Goal: Task Accomplishment & Management: Manage account settings

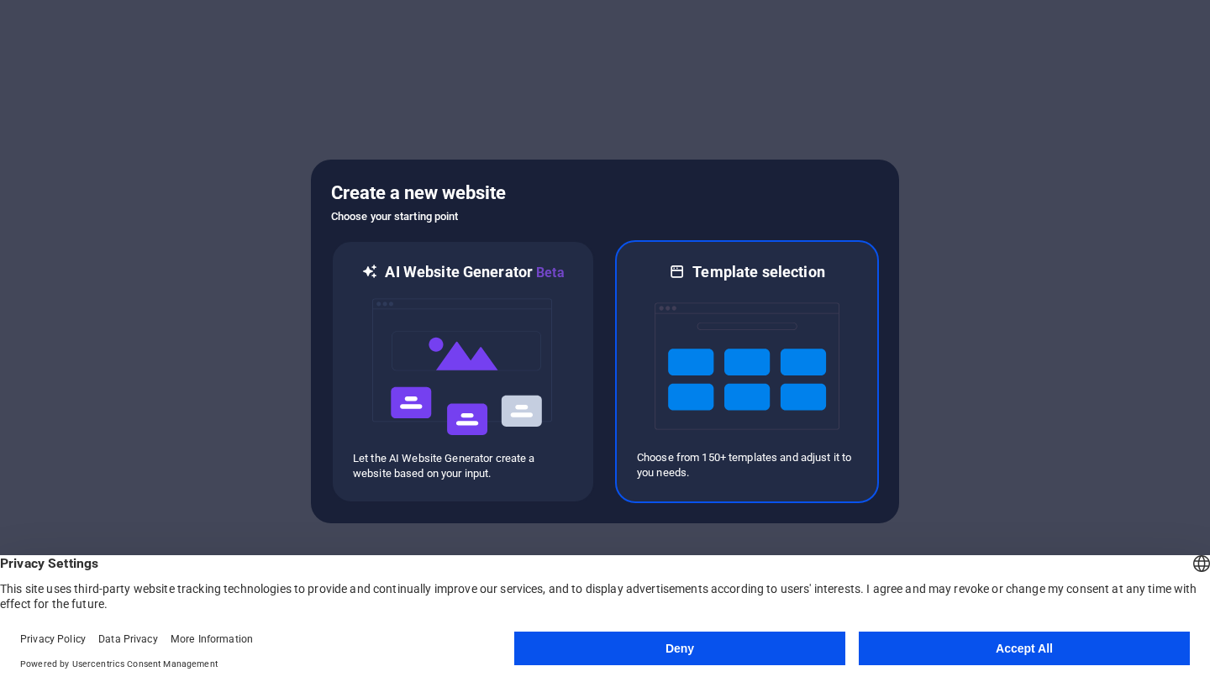
click at [762, 404] on img at bounding box center [747, 366] width 185 height 168
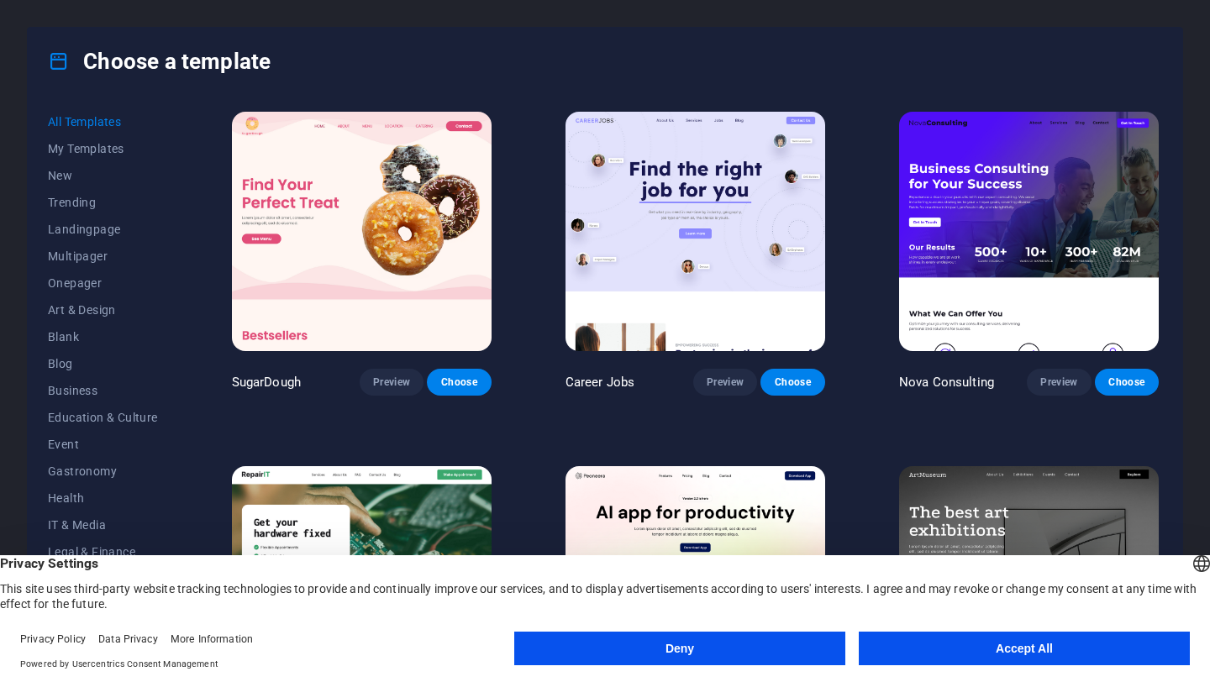
click at [803, 636] on button "Deny" at bounding box center [679, 649] width 331 height 34
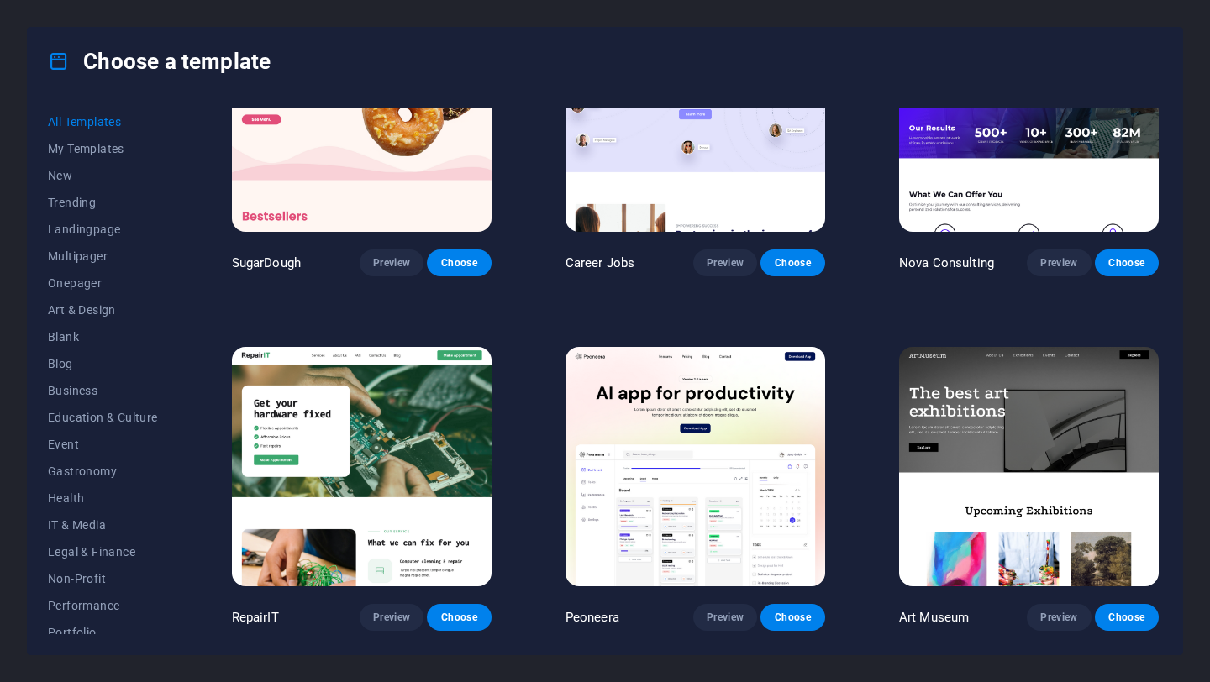
scroll to position [133, 0]
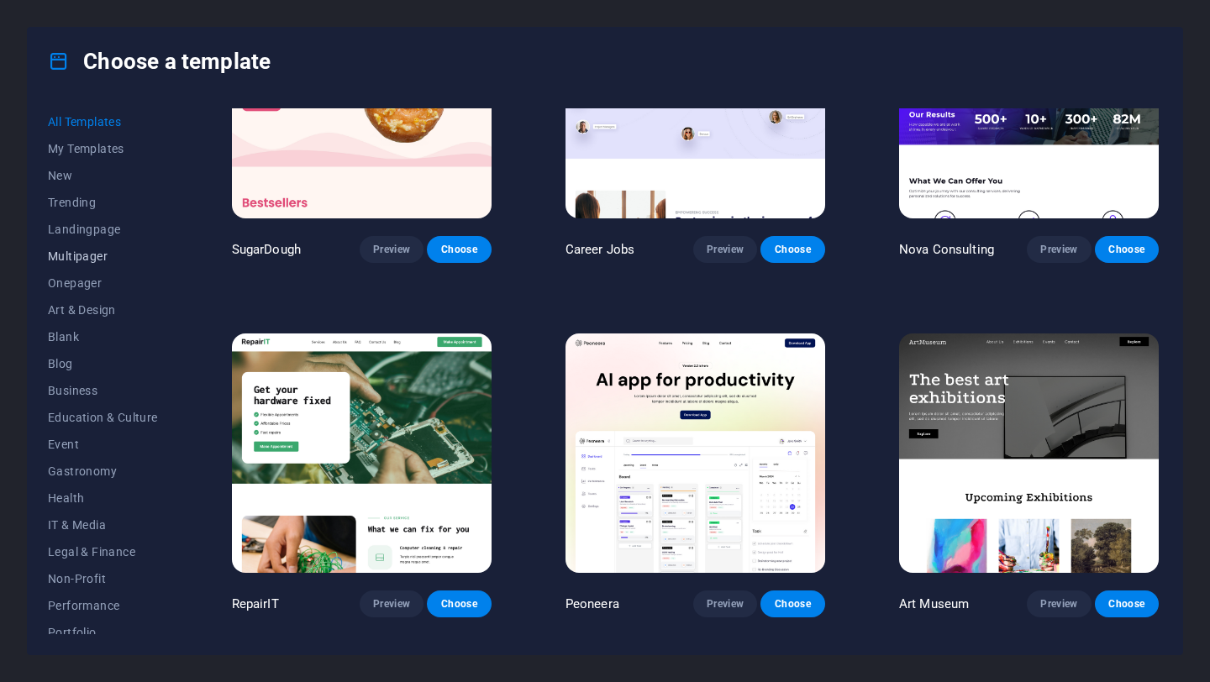
click at [77, 266] on button "Multipager" at bounding box center [103, 256] width 110 height 27
click at [77, 235] on span "Landingpage" at bounding box center [103, 229] width 110 height 13
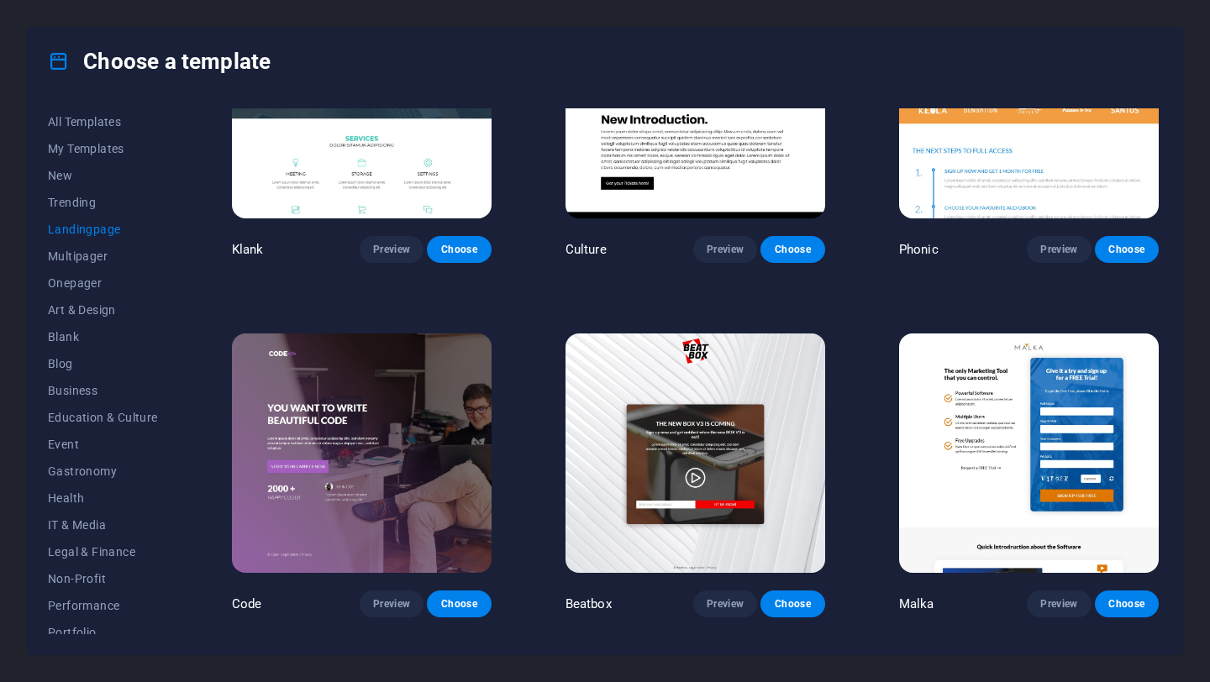
click at [77, 235] on span "Landingpage" at bounding box center [103, 229] width 110 height 13
click at [76, 115] on span "All Templates" at bounding box center [103, 121] width 110 height 13
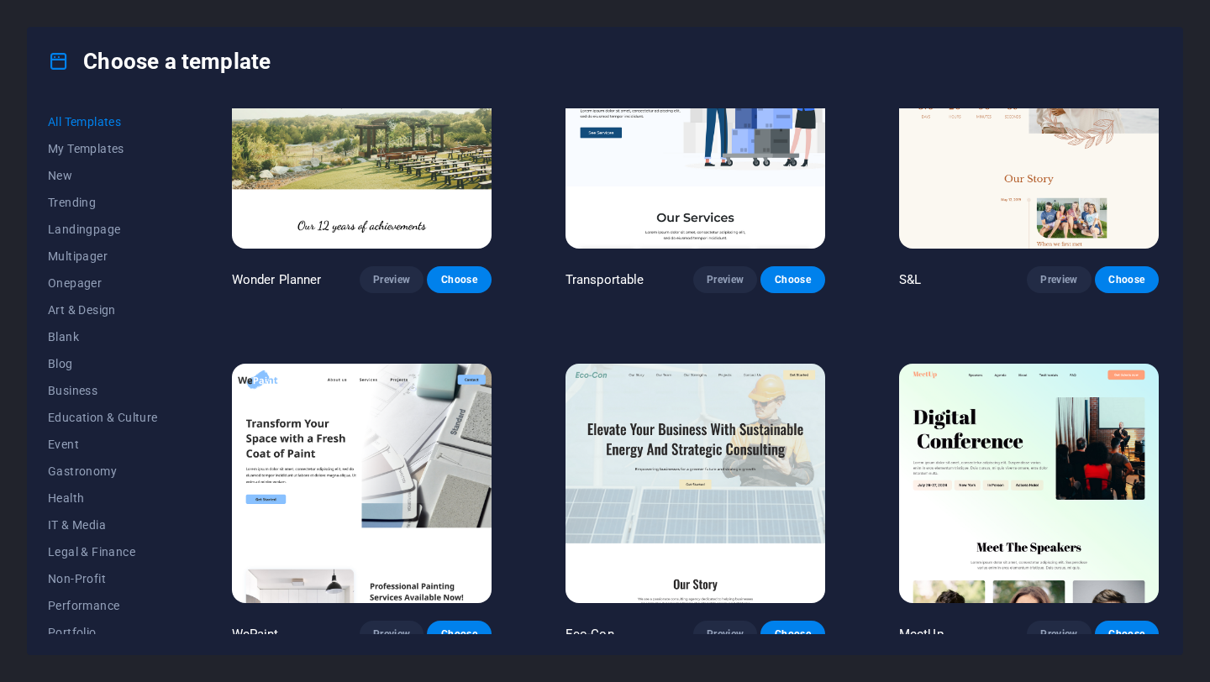
scroll to position [808, 0]
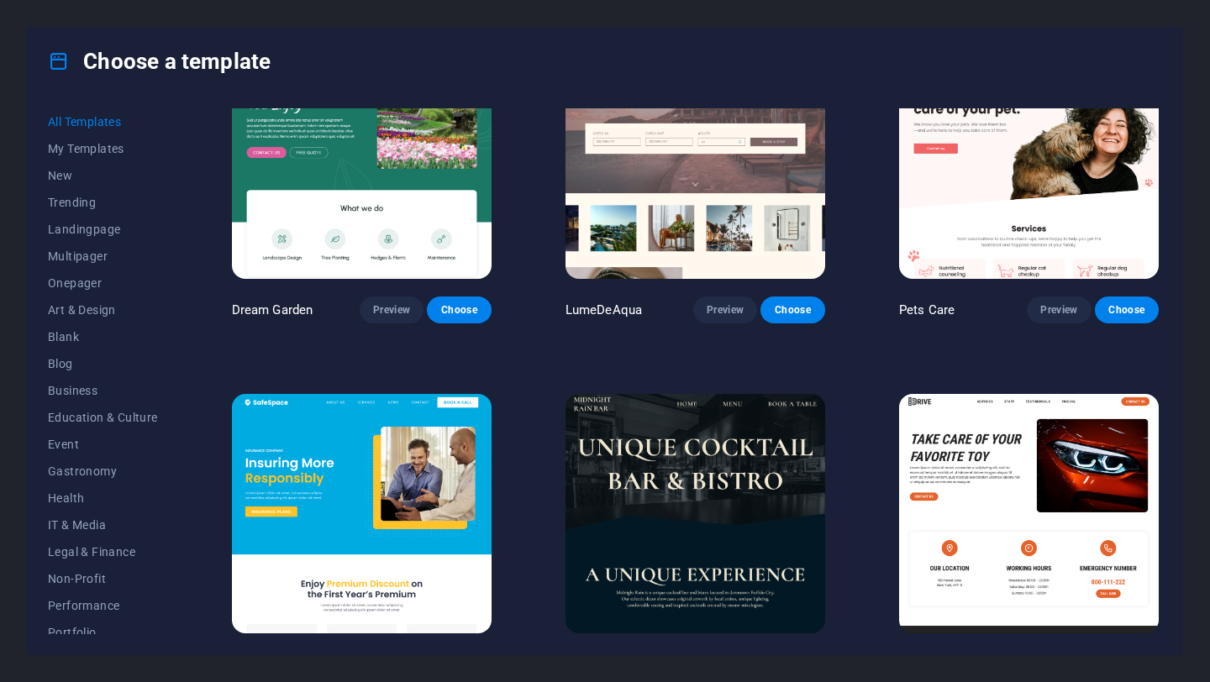
scroll to position [2930, 0]
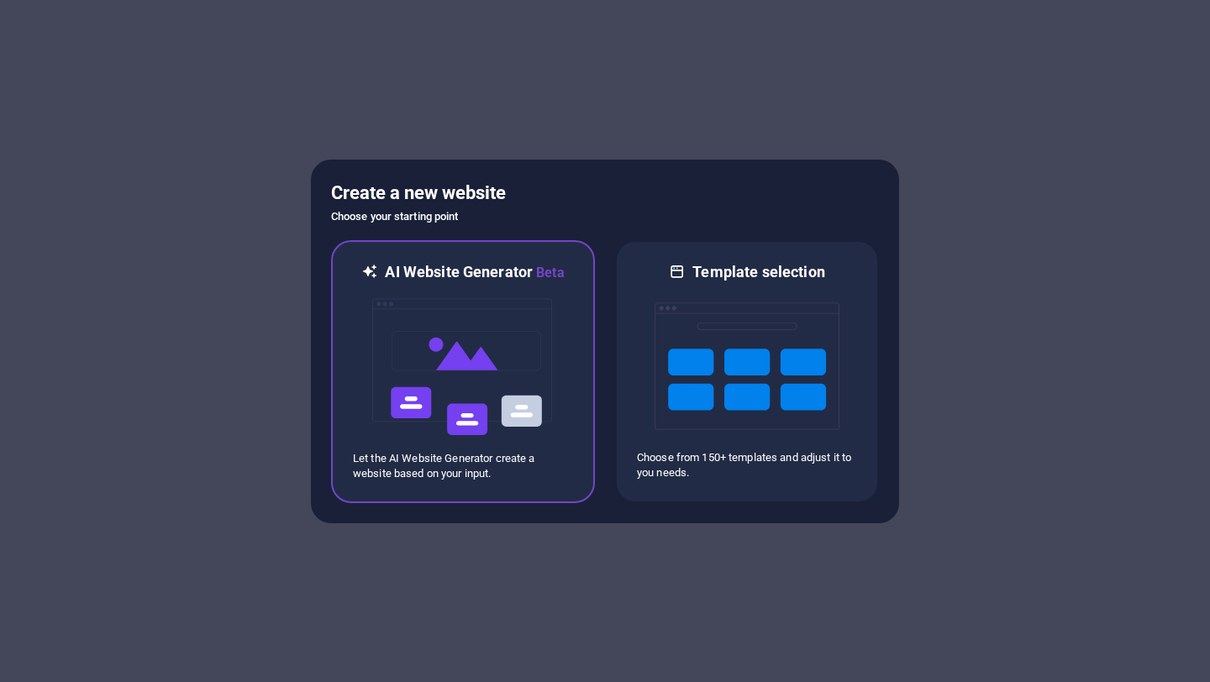
click at [423, 338] on img at bounding box center [463, 367] width 185 height 168
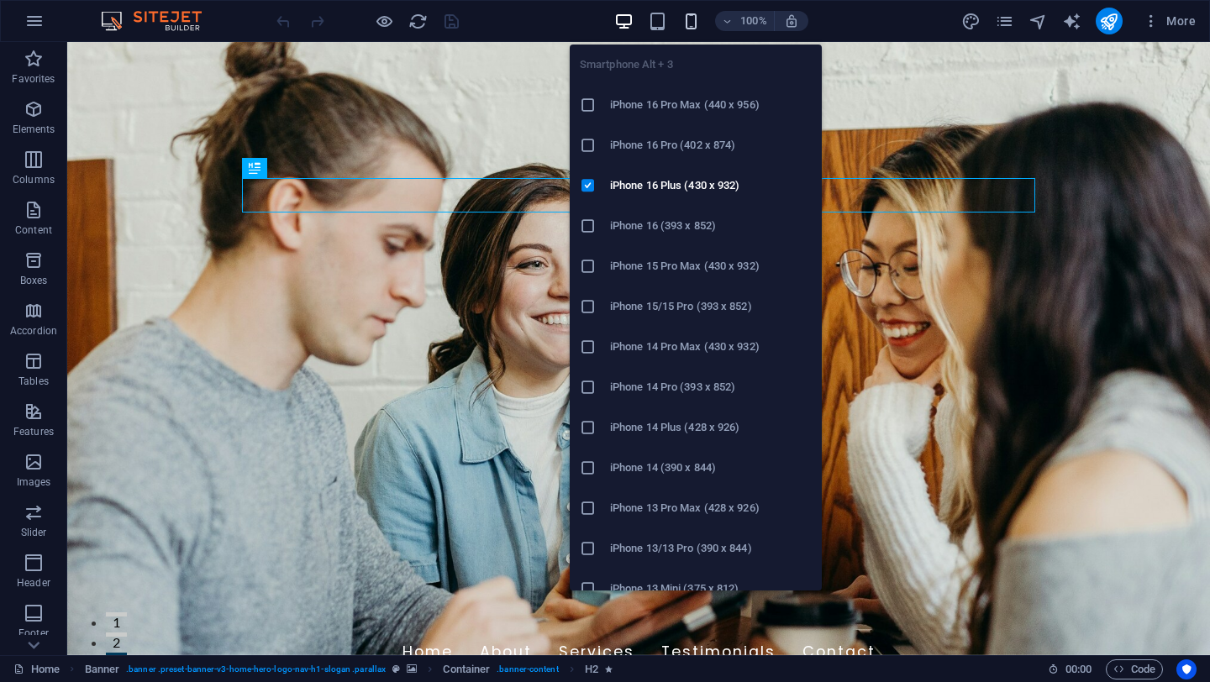
click at [700, 20] on icon "button" at bounding box center [690, 21] width 19 height 19
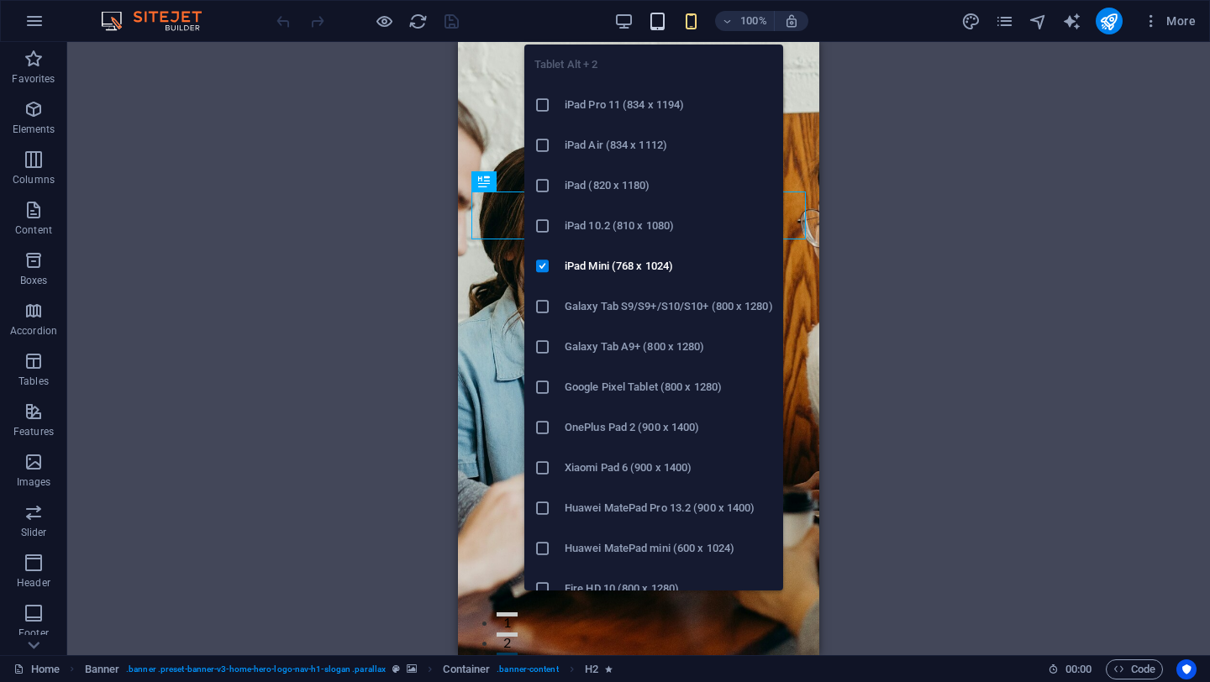
click at [652, 13] on icon "button" at bounding box center [657, 21] width 19 height 19
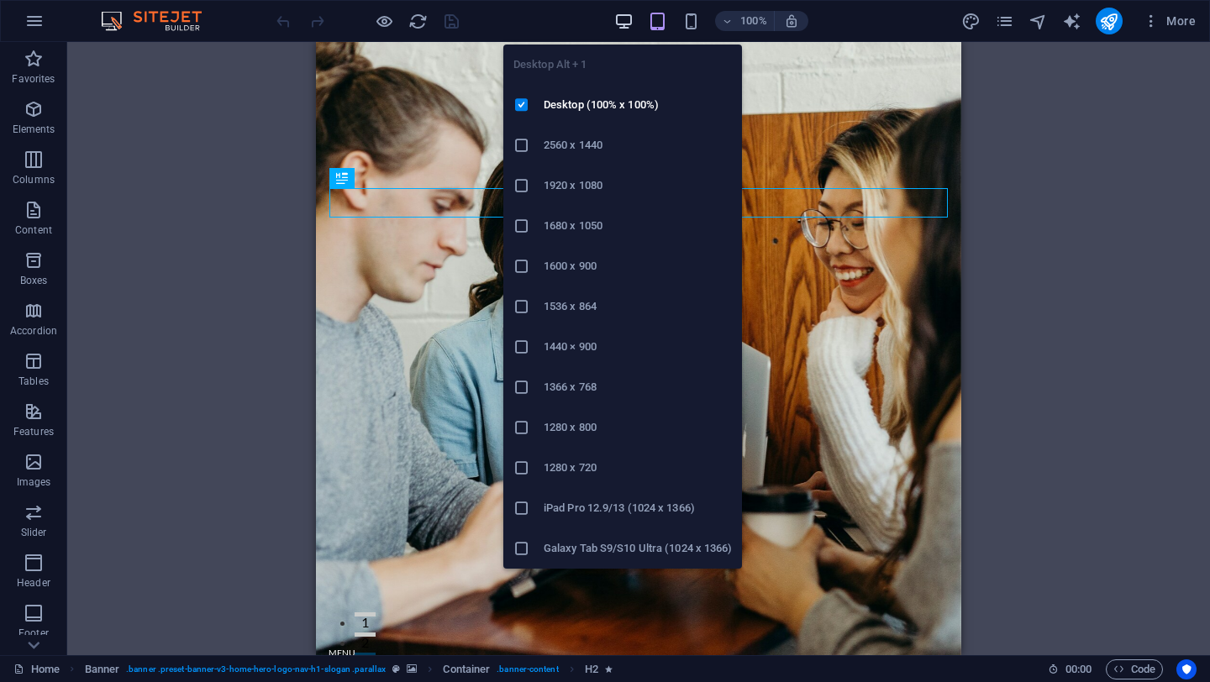
click at [622, 16] on icon "button" at bounding box center [623, 21] width 19 height 19
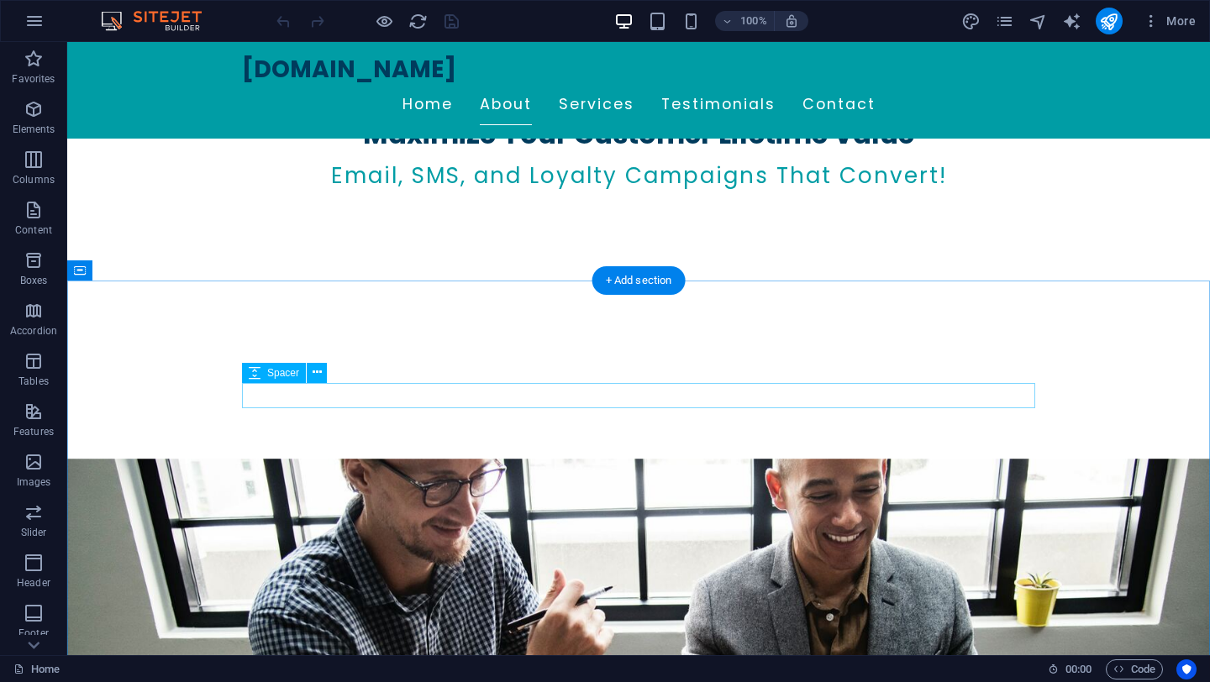
scroll to position [607, 0]
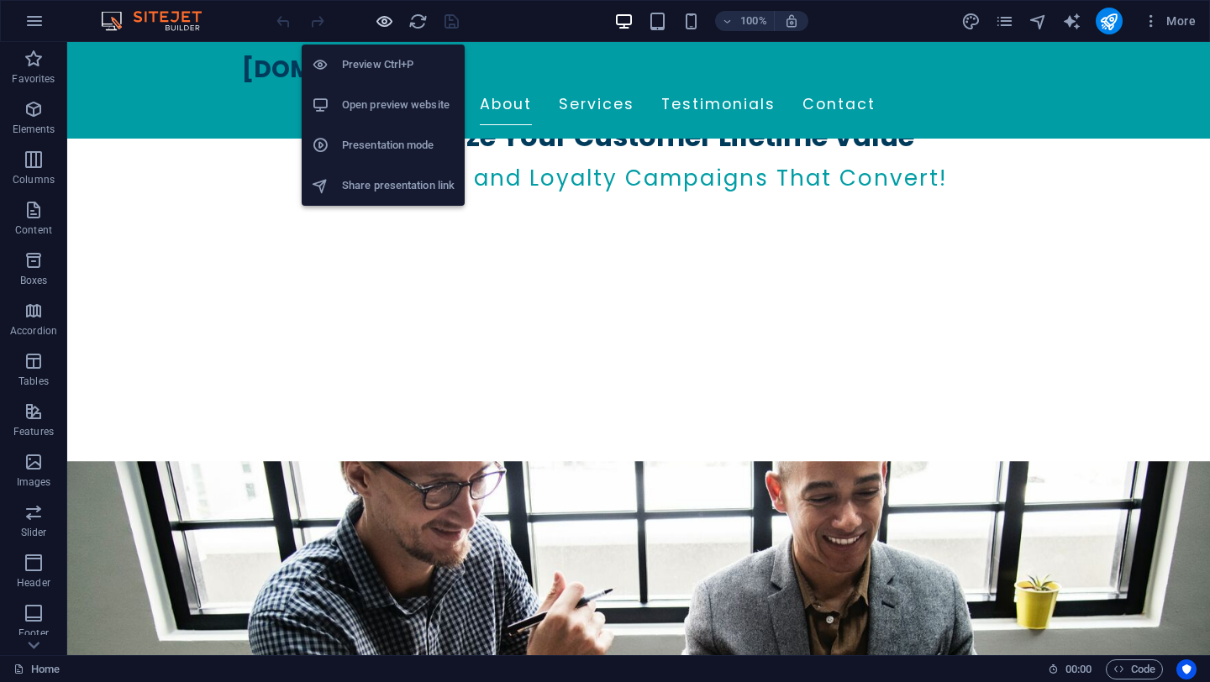
click at [387, 23] on icon "button" at bounding box center [384, 21] width 19 height 19
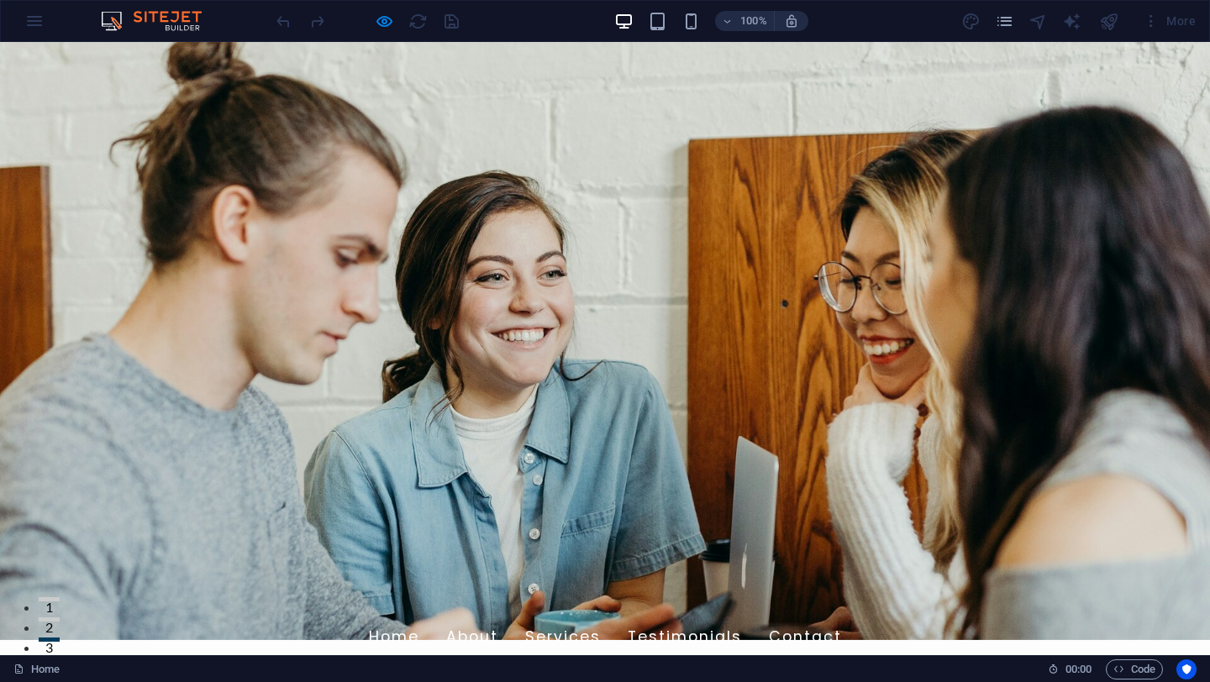
scroll to position [0, 0]
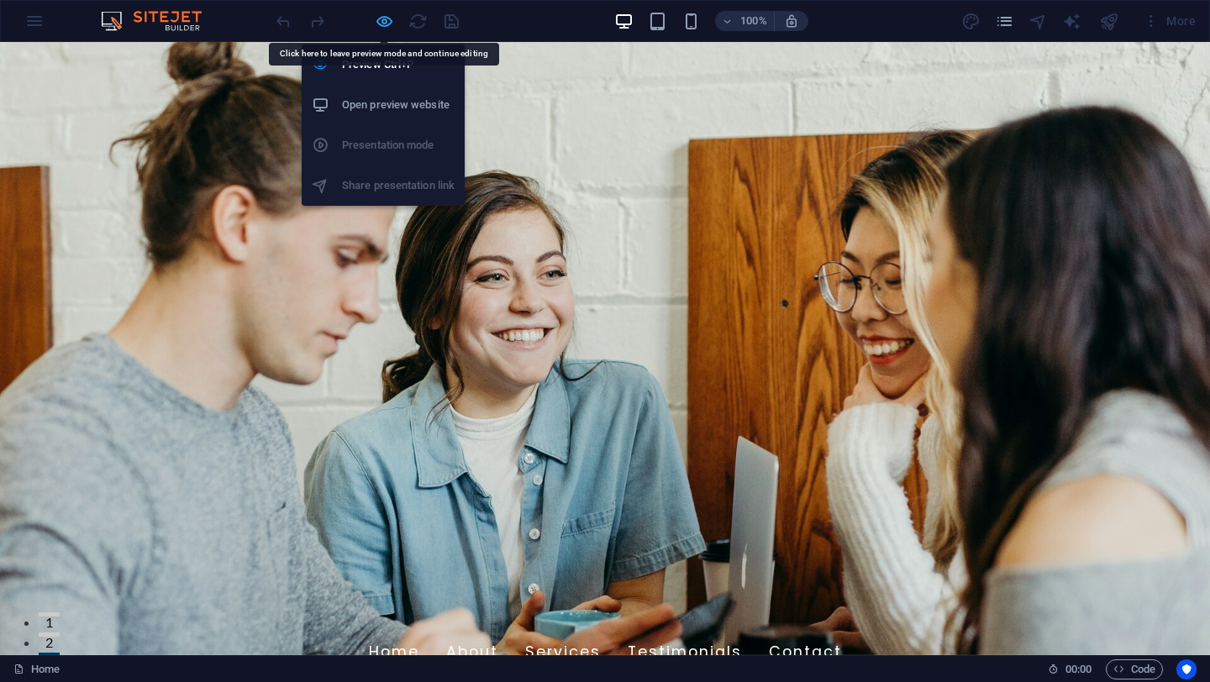
click at [385, 19] on icon "button" at bounding box center [384, 21] width 19 height 19
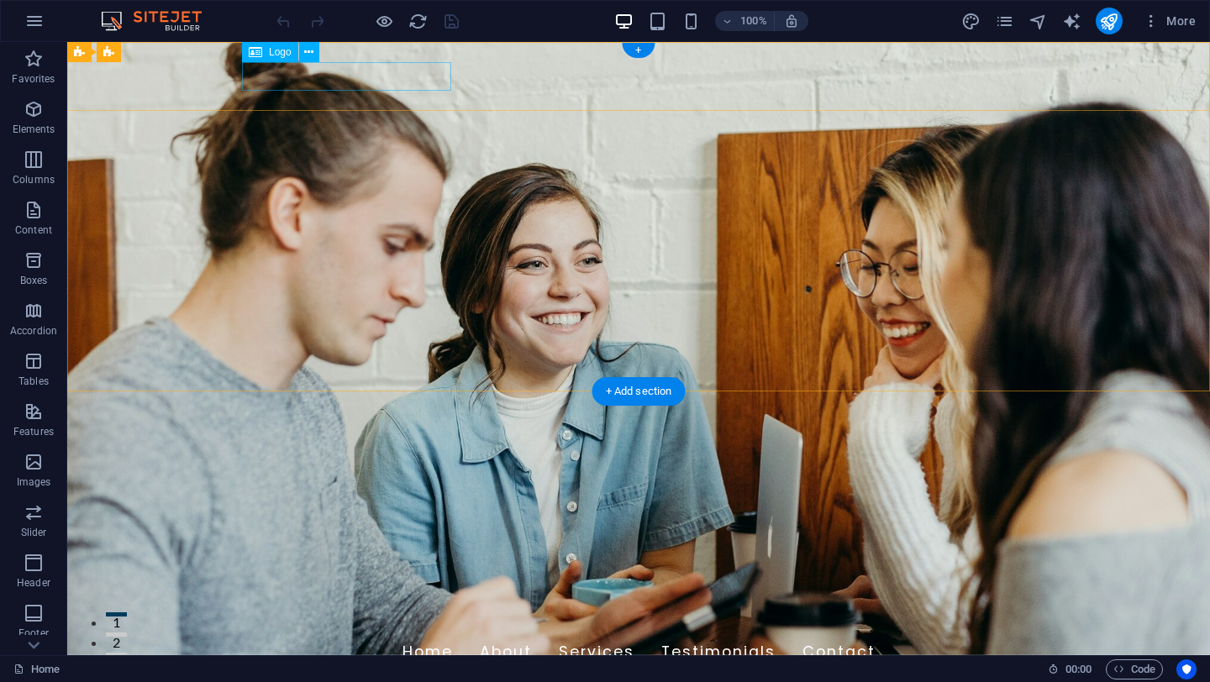
click at [281, 603] on div "[DOMAIN_NAME]" at bounding box center [638, 617] width 793 height 29
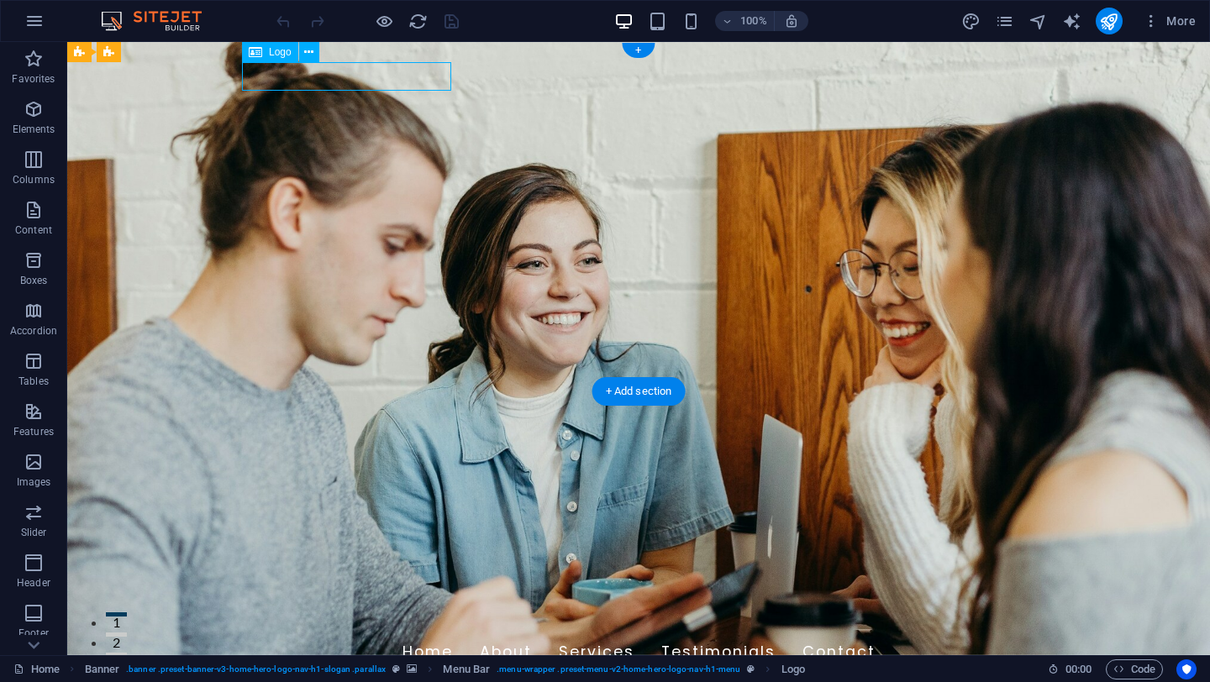
click at [281, 603] on div "[DOMAIN_NAME]" at bounding box center [638, 617] width 793 height 29
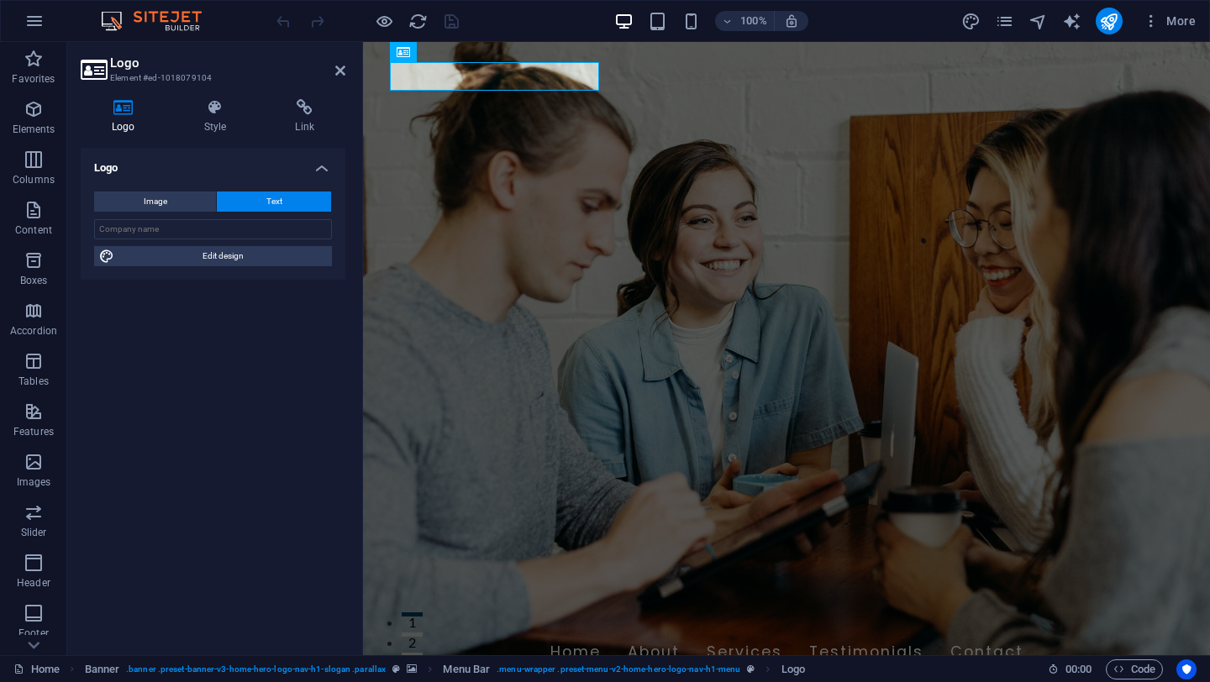
click at [281, 76] on h3 "Element #ed-1018079104" at bounding box center [211, 78] width 202 height 15
click at [508, 603] on div "[DOMAIN_NAME]" at bounding box center [786, 617] width 793 height 29
click at [141, 66] on h2 "Logo" at bounding box center [227, 62] width 235 height 15
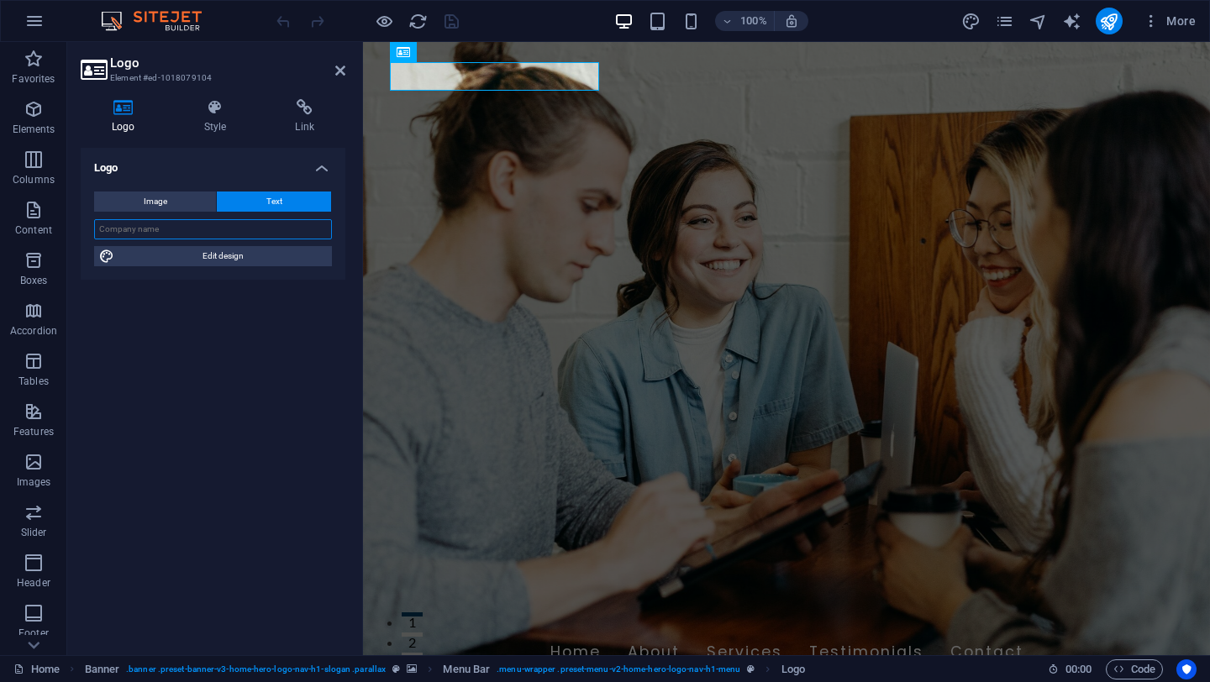
click at [184, 221] on input "text" at bounding box center [213, 229] width 238 height 20
click at [114, 100] on icon at bounding box center [124, 107] width 86 height 17
click at [126, 109] on icon at bounding box center [124, 107] width 86 height 17
click at [208, 416] on div "Logo Image Text Drag files here, click to choose files or select files from Fil…" at bounding box center [213, 395] width 265 height 494
click at [339, 79] on header "Logo Element #ed-1018079104" at bounding box center [213, 64] width 265 height 44
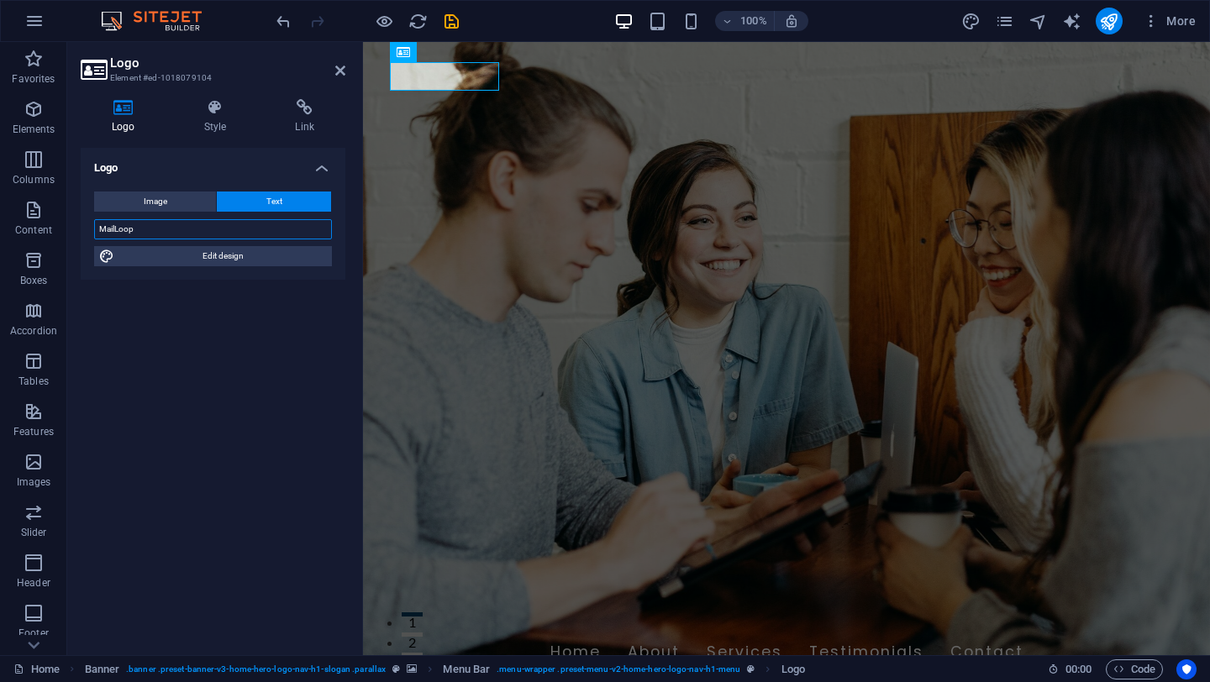
click at [113, 228] on input "MailLoop" at bounding box center [213, 229] width 238 height 20
type input "Mail Loop"
click at [260, 348] on div "Logo Image Text Drag files here, click to choose files or select files from Fil…" at bounding box center [213, 395] width 265 height 494
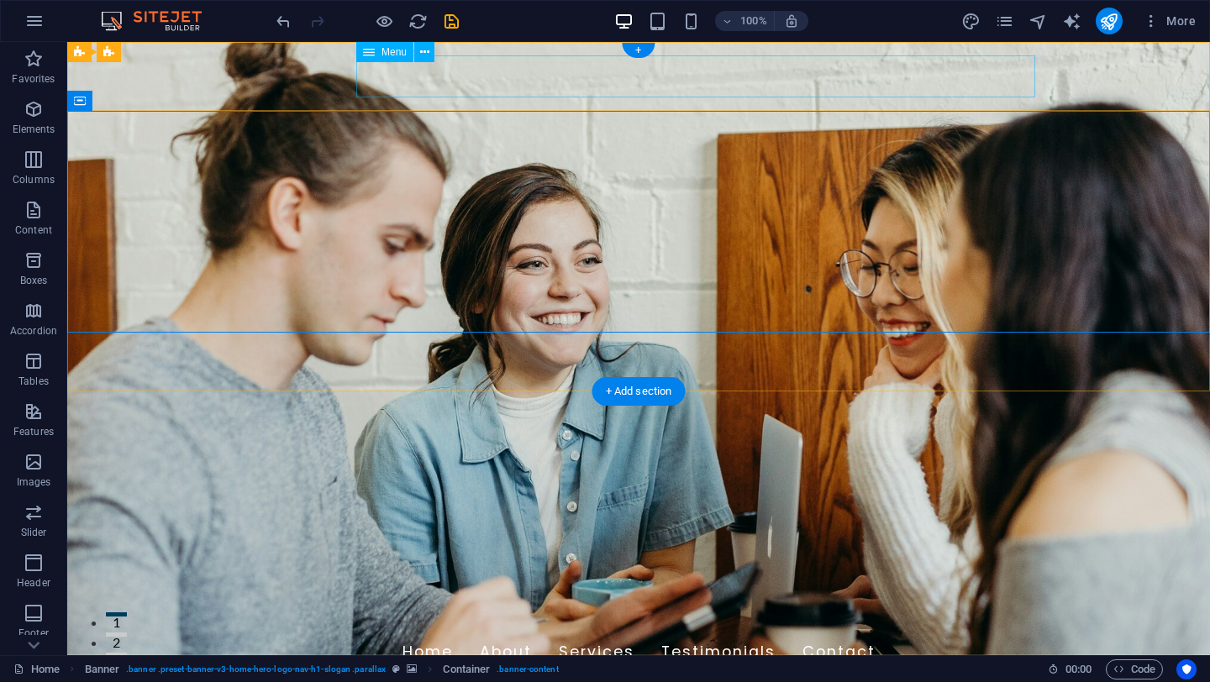
click at [487, 632] on nav "Home About Services Testimonials Contact" at bounding box center [638, 653] width 793 height 42
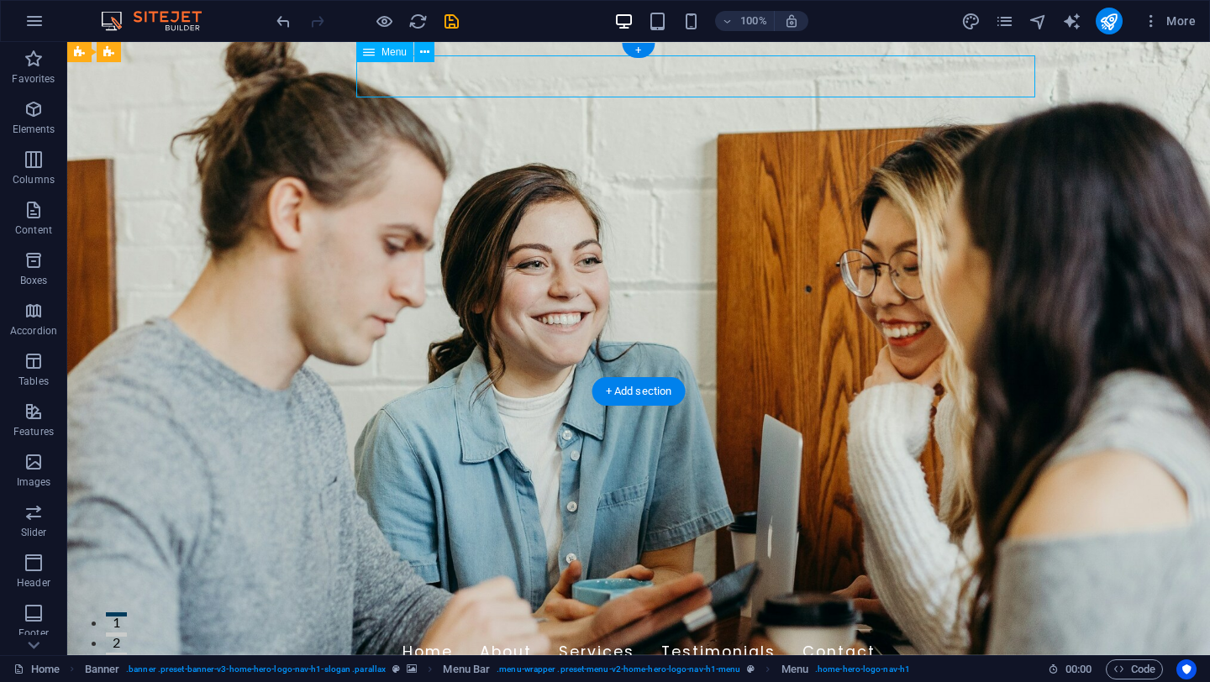
click at [661, 632] on nav "Home About Services Testimonials Contact" at bounding box center [638, 653] width 793 height 42
click at [628, 632] on nav "Home About Services Testimonials Contact" at bounding box center [638, 653] width 793 height 42
click at [539, 632] on nav "Home About Services Testimonials Contact" at bounding box center [638, 653] width 793 height 42
select select
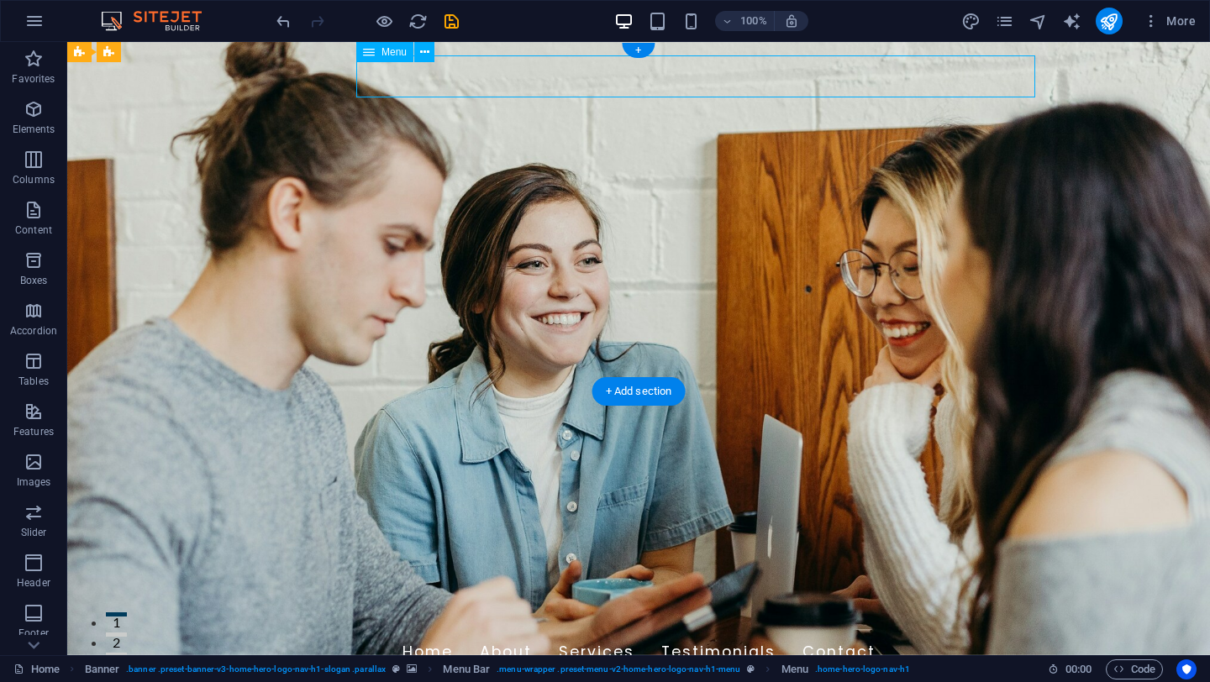
select select
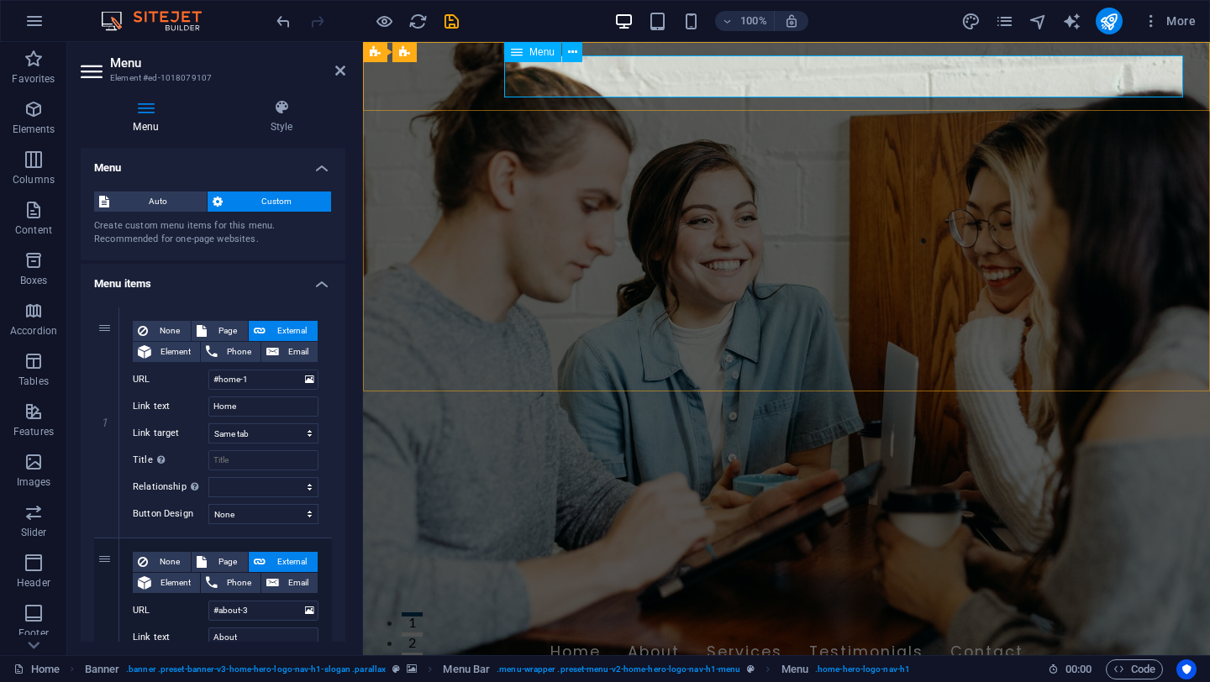
click at [1047, 632] on nav "Home About Services Testimonials Contact" at bounding box center [786, 653] width 793 height 42
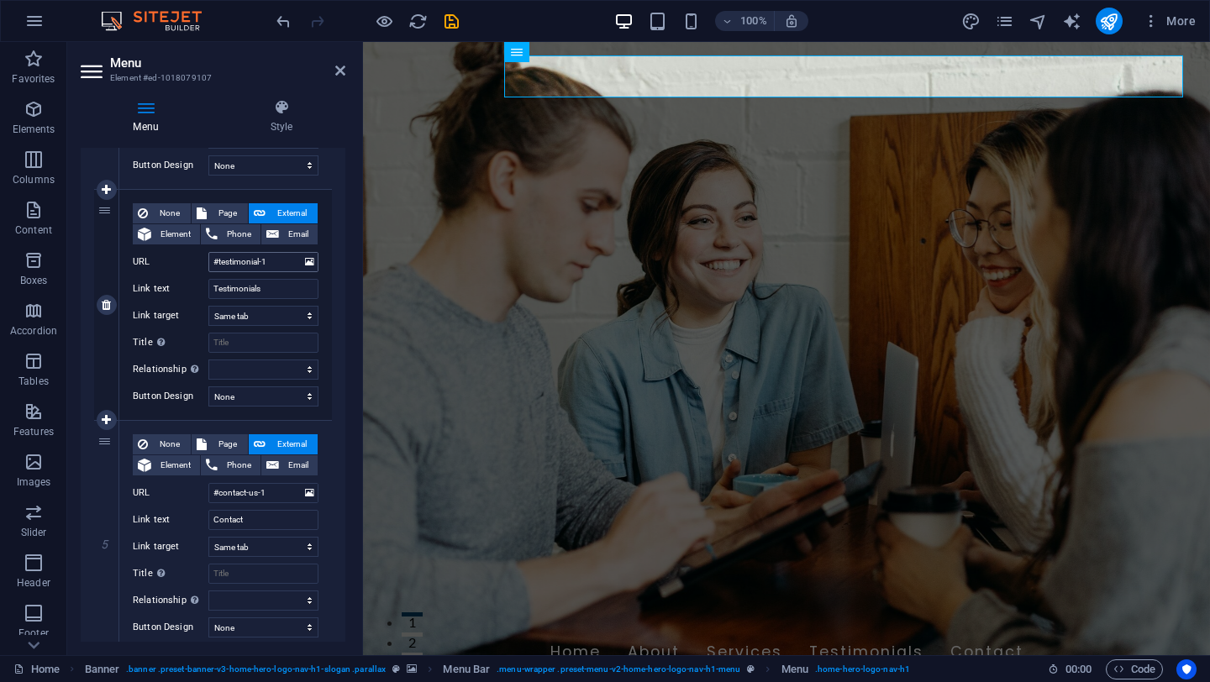
scroll to position [867, 0]
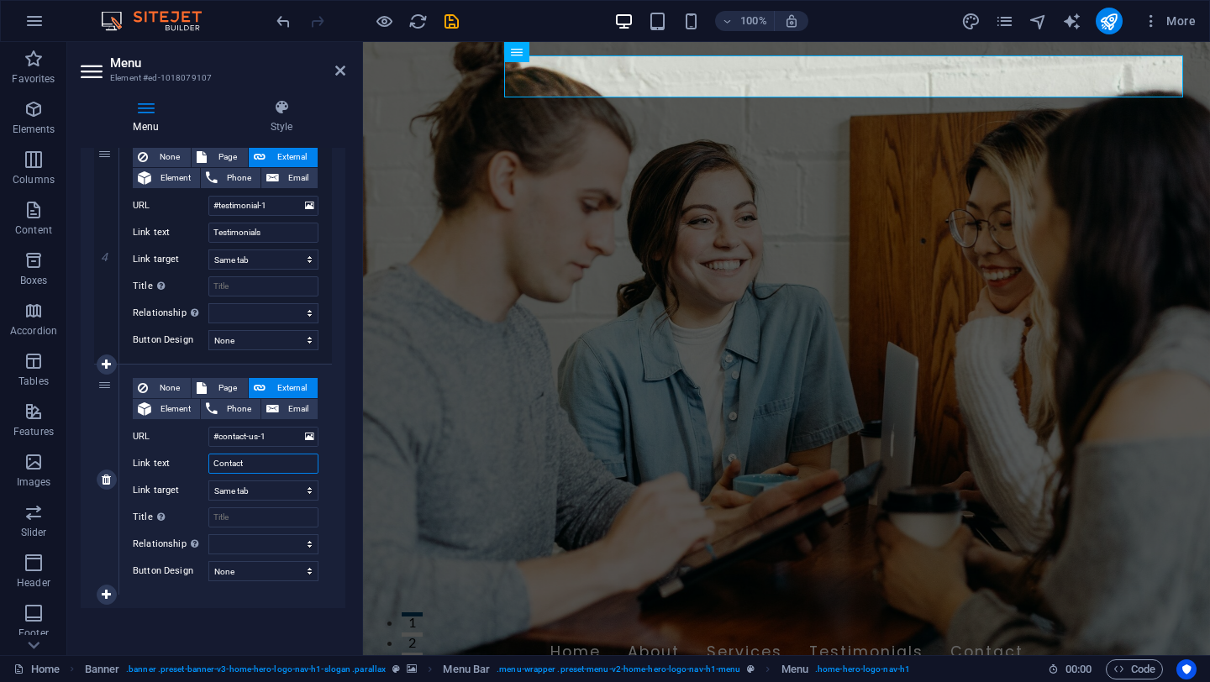
click at [260, 462] on input "Contact" at bounding box center [263, 464] width 110 height 20
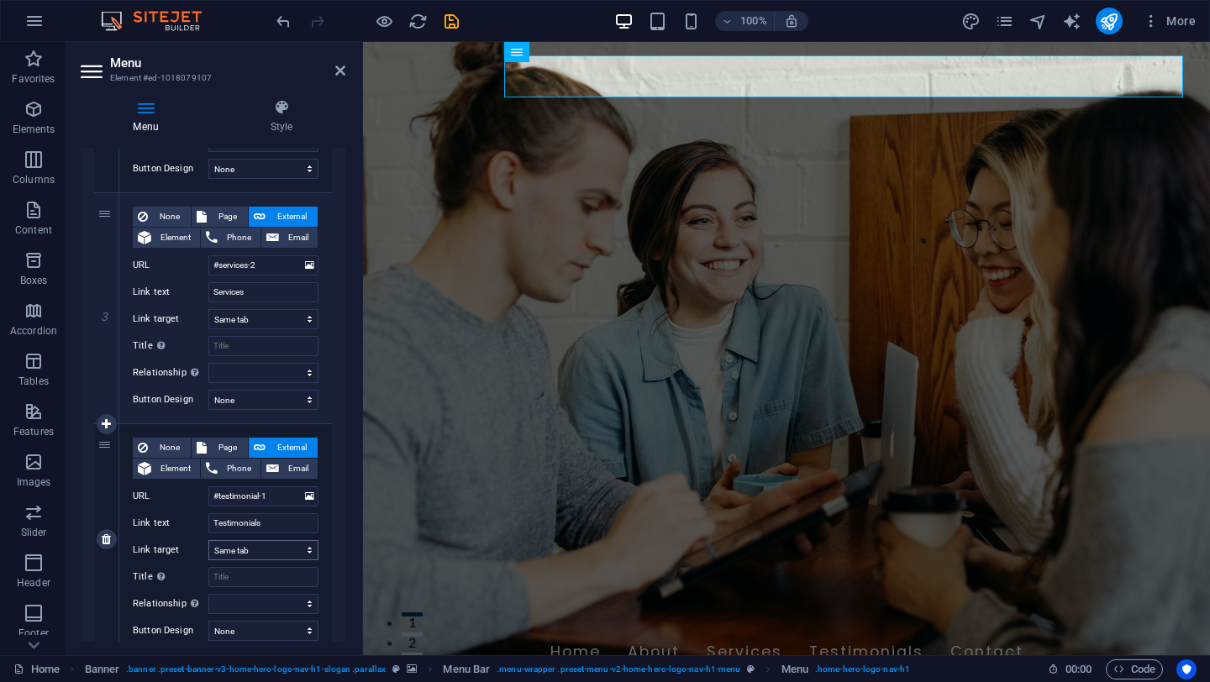
scroll to position [576, 0]
click at [260, 296] on input "Services" at bounding box center [263, 293] width 110 height 20
type input "Our Services"
select select
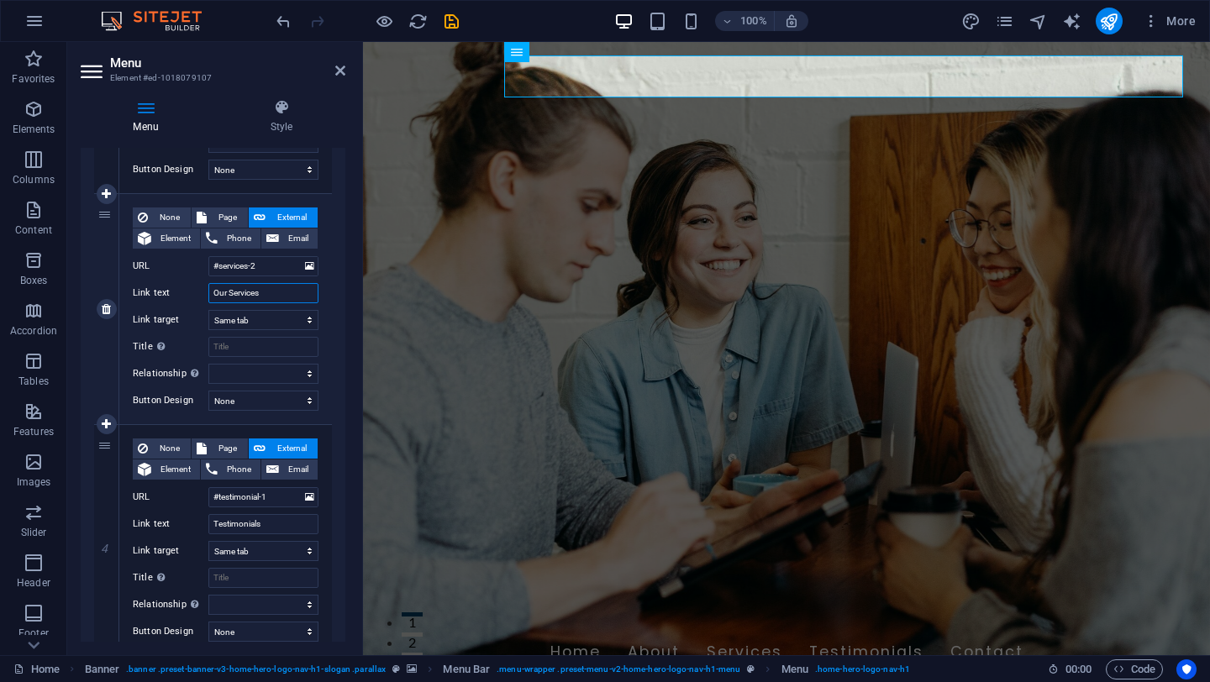
select select
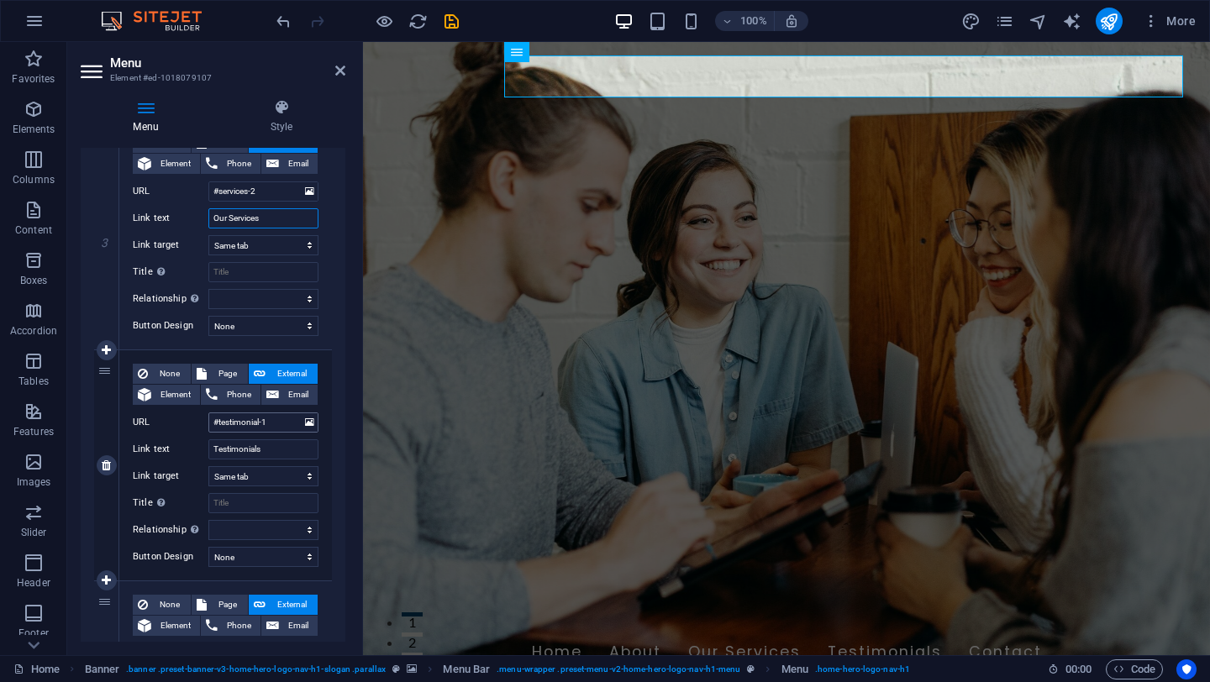
scroll to position [654, 0]
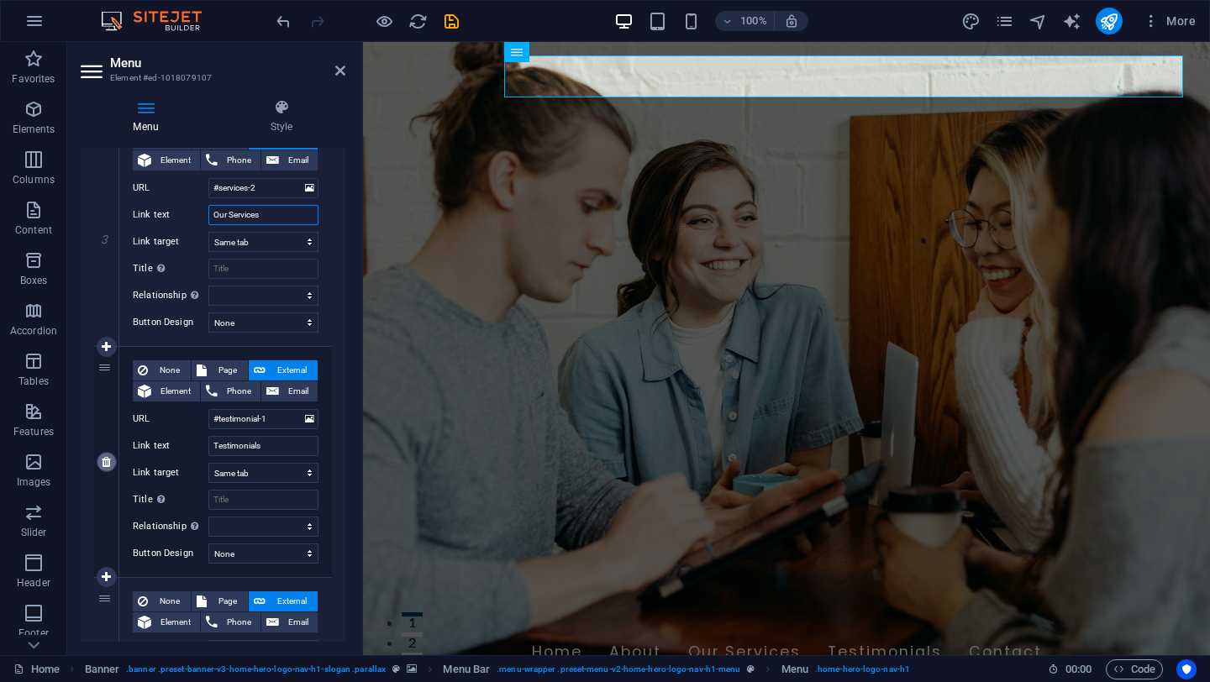
type input "Our Services"
click at [105, 457] on icon at bounding box center [106, 462] width 9 height 12
select select
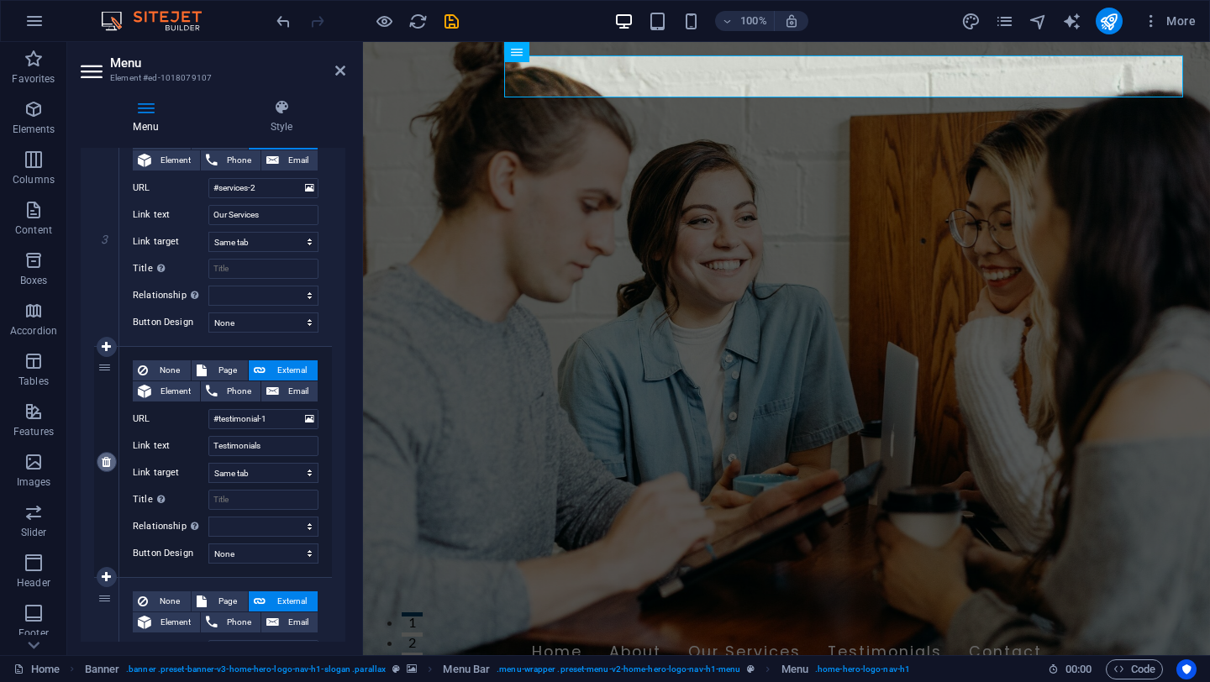
type input "#contact-us-1"
type input "Contact"
select select
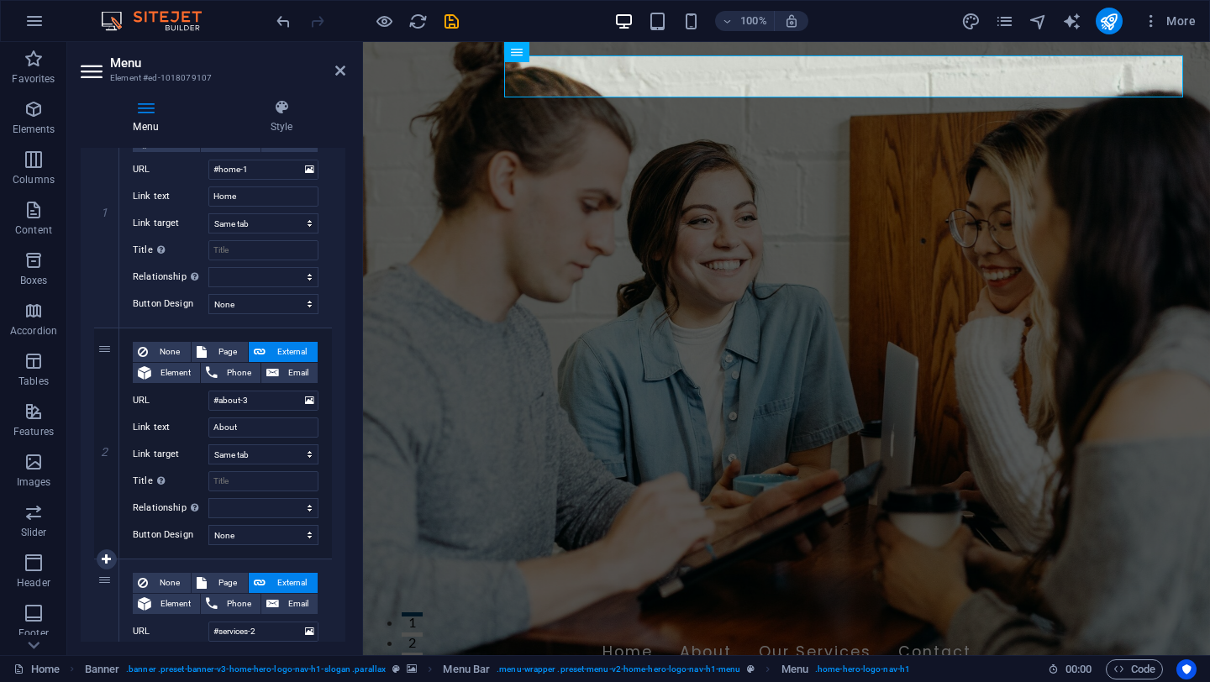
scroll to position [0, 0]
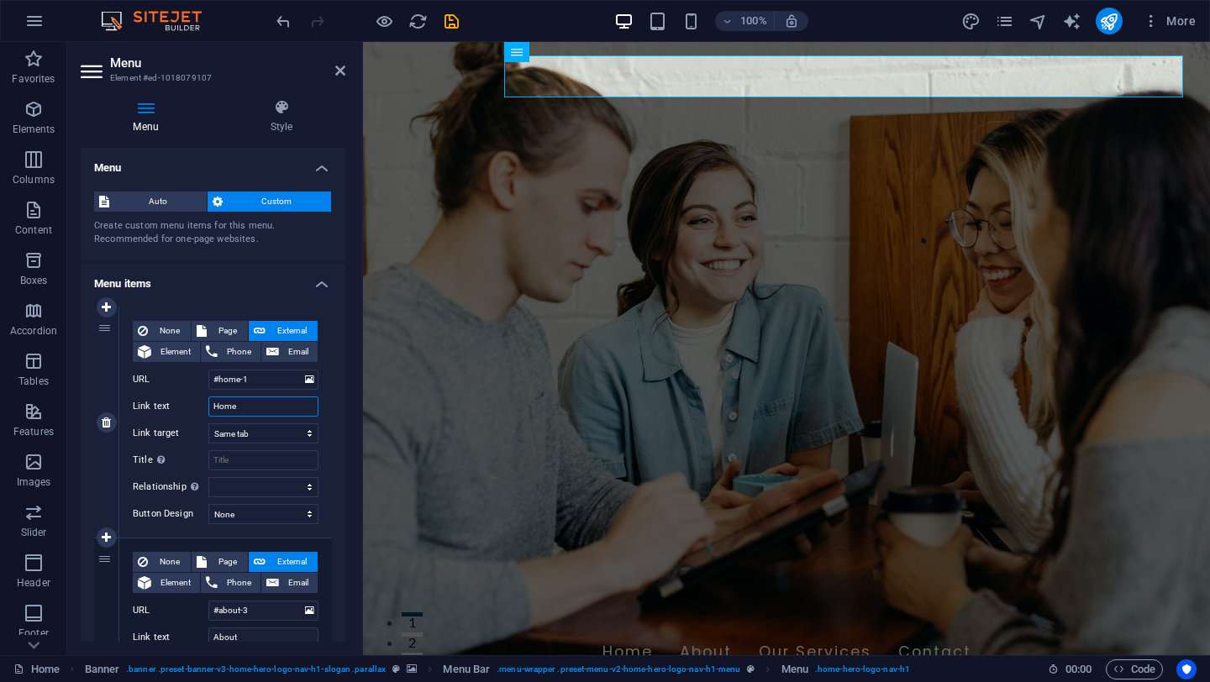
click at [241, 402] on input "Home" at bounding box center [263, 407] width 110 height 20
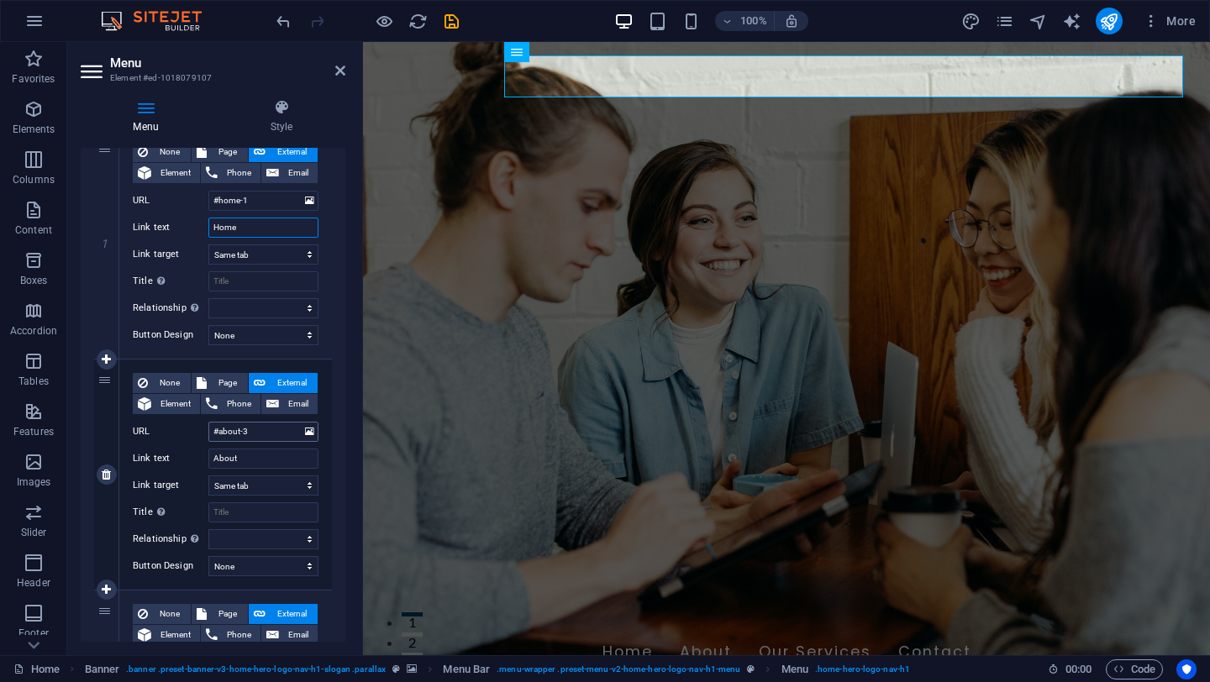
scroll to position [181, 0]
click at [271, 457] on input "About" at bounding box center [263, 457] width 110 height 20
type input "What We"
select select
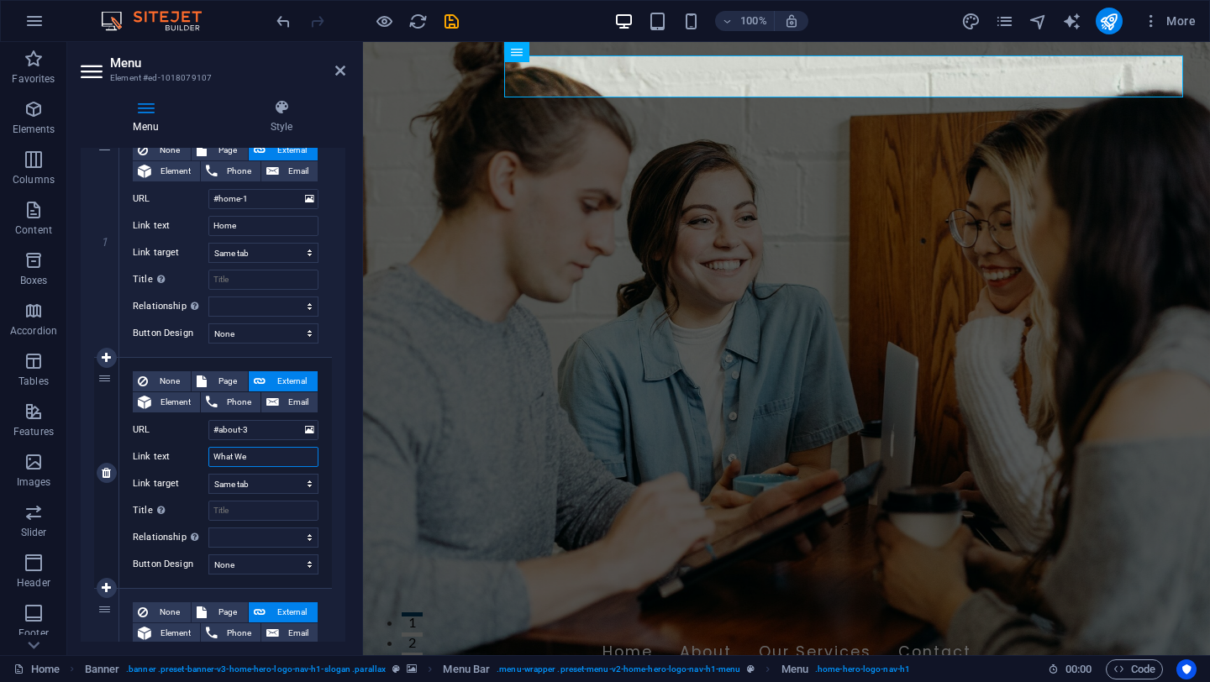
select select
type input "What We Do"
select select
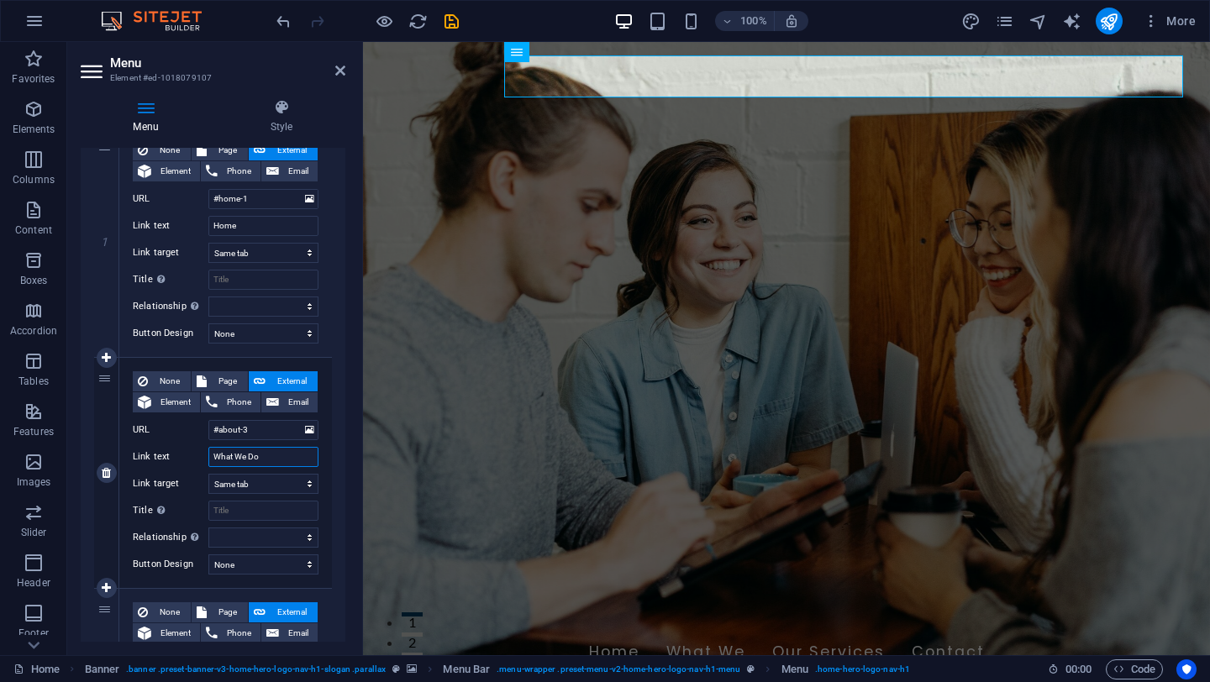
select select
type input "What We Do"
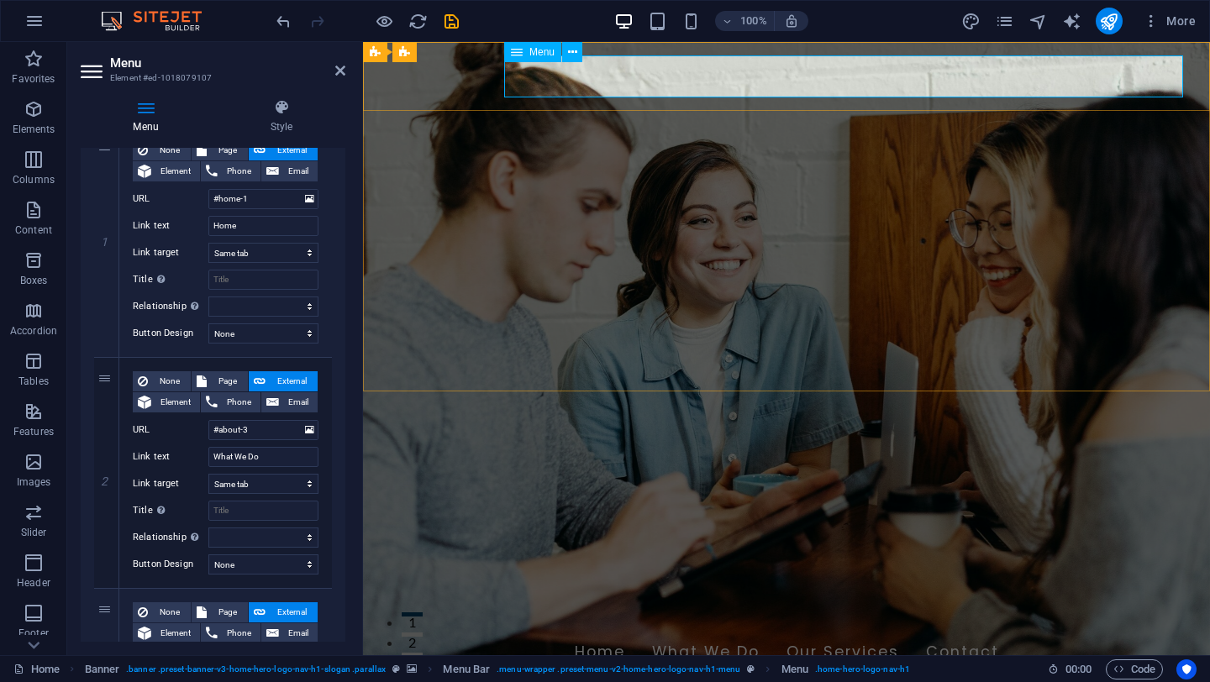
click at [1007, 632] on nav "Home What We Do Our Services Contact" at bounding box center [786, 653] width 793 height 42
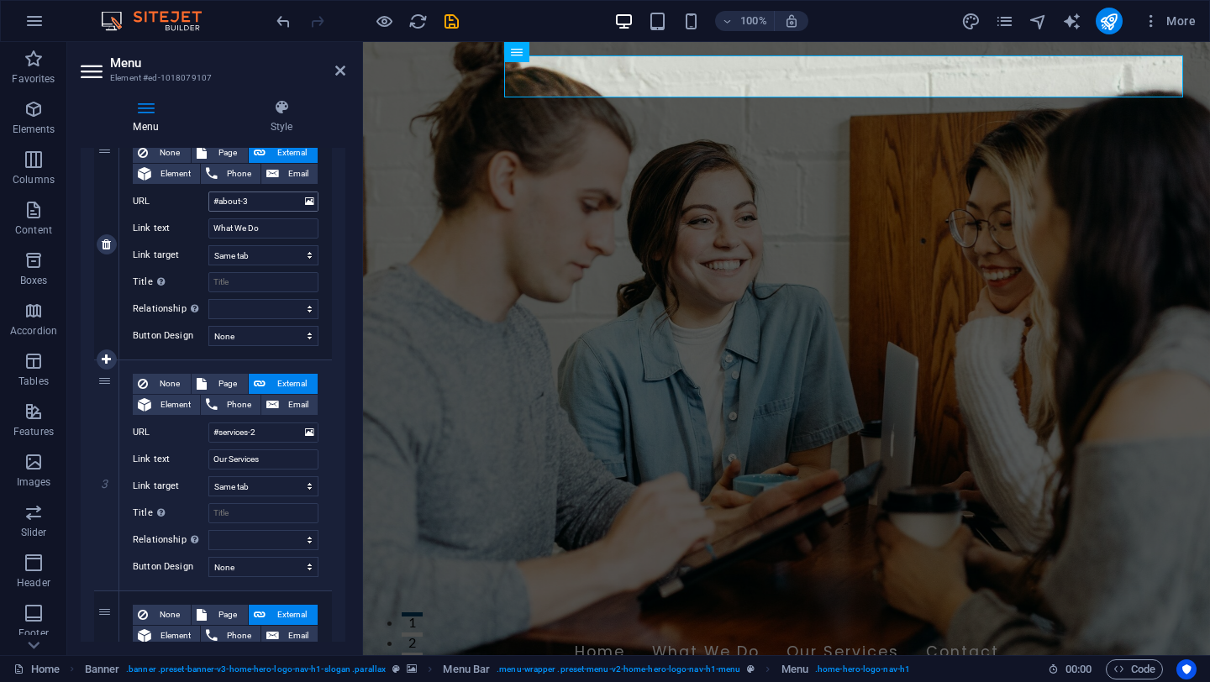
scroll to position [636, 0]
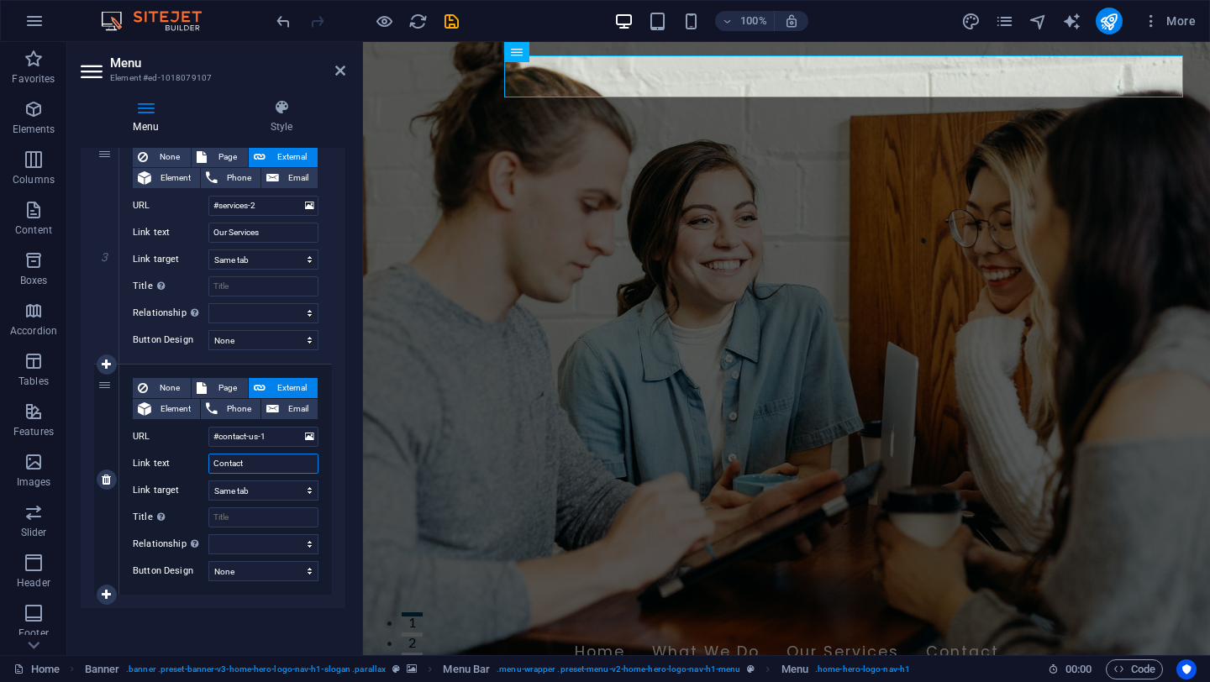
click at [271, 460] on input "Contact" at bounding box center [263, 464] width 110 height 20
type input "Contact"
select select
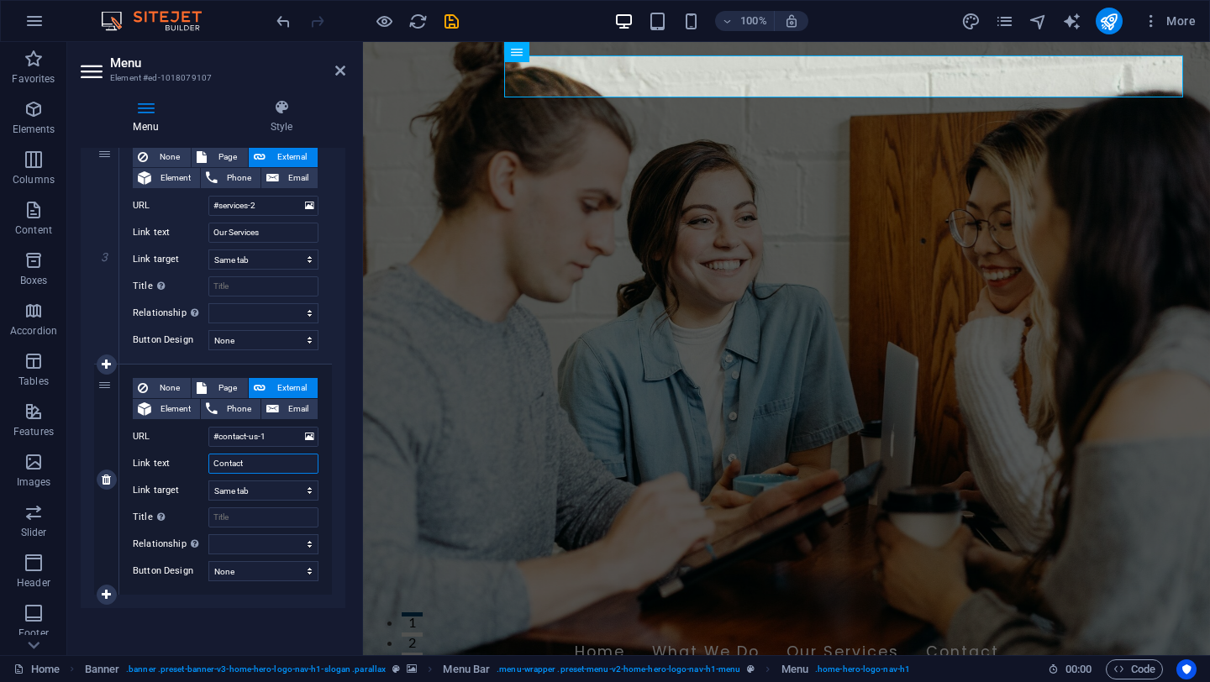
select select
type input "Contact Us"
select select
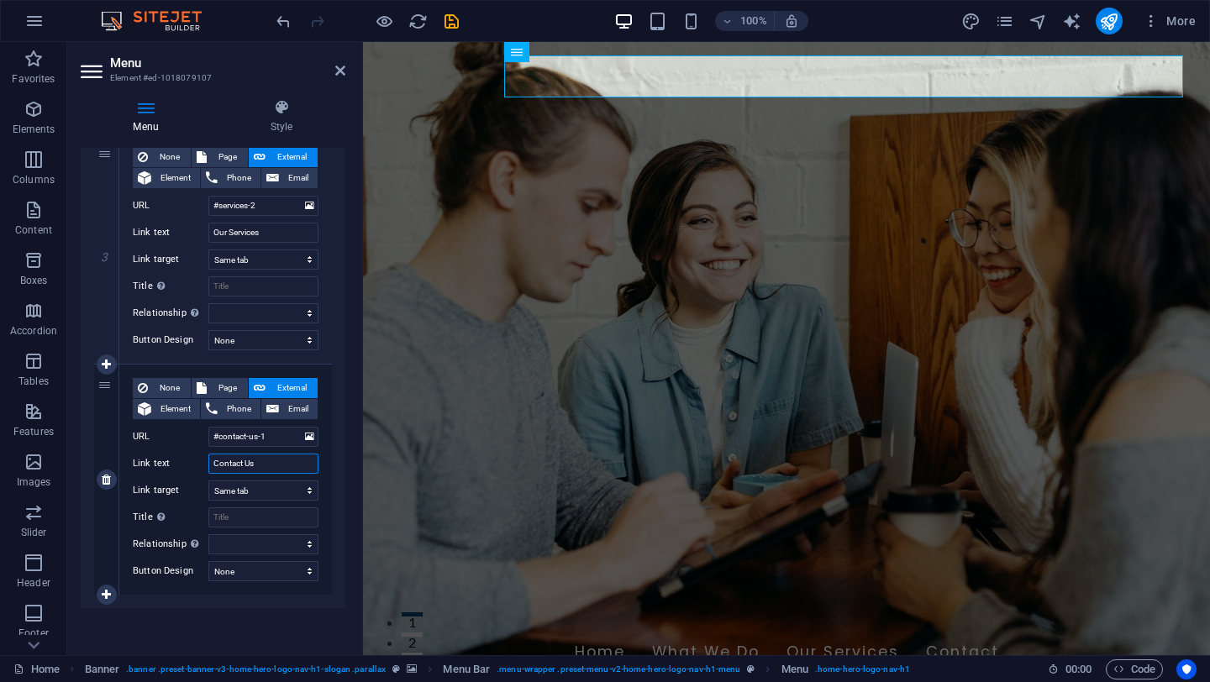
select select
type input "Contact Us"
click at [291, 579] on select "None Default Primary Secondary" at bounding box center [263, 571] width 110 height 20
select select "primary"
click at [208, 561] on select "None Default Primary Secondary" at bounding box center [263, 571] width 110 height 20
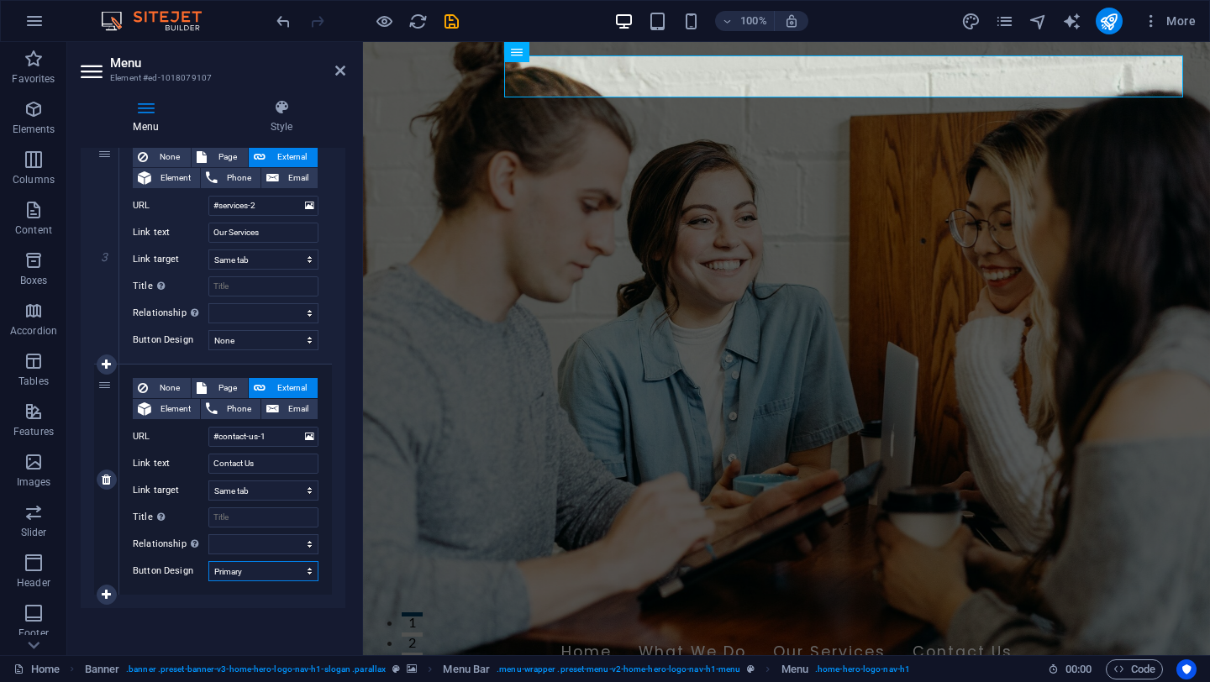
select select
click at [109, 597] on icon at bounding box center [106, 595] width 9 height 12
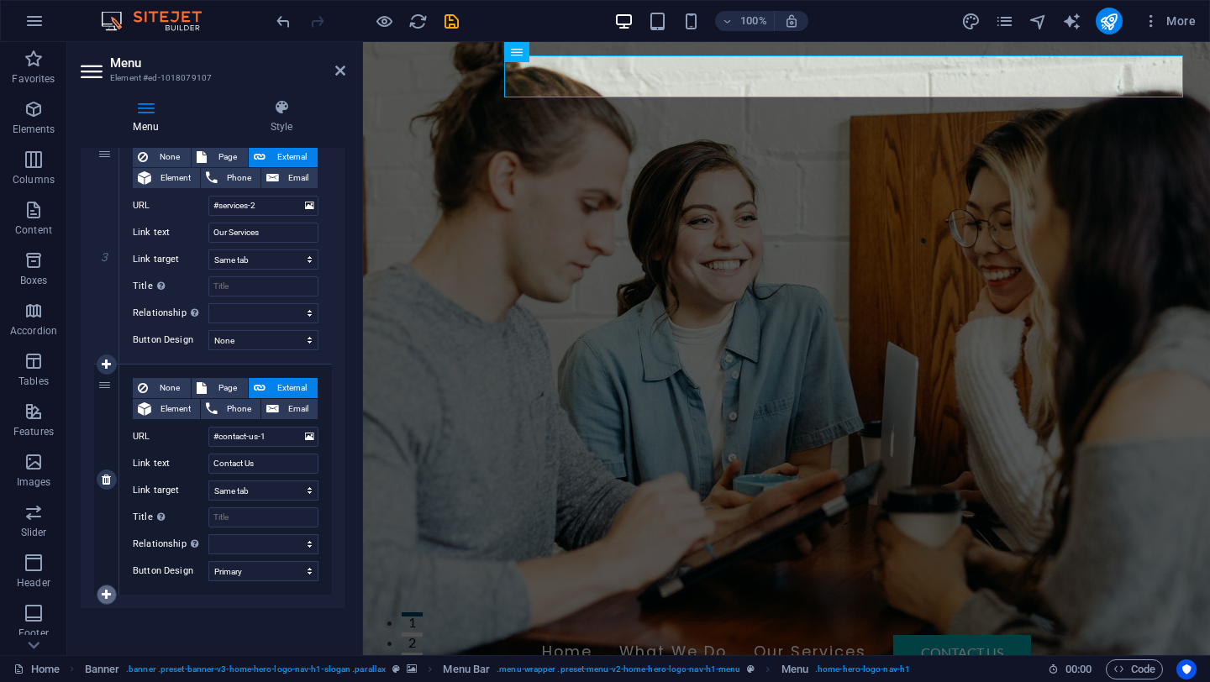
select select
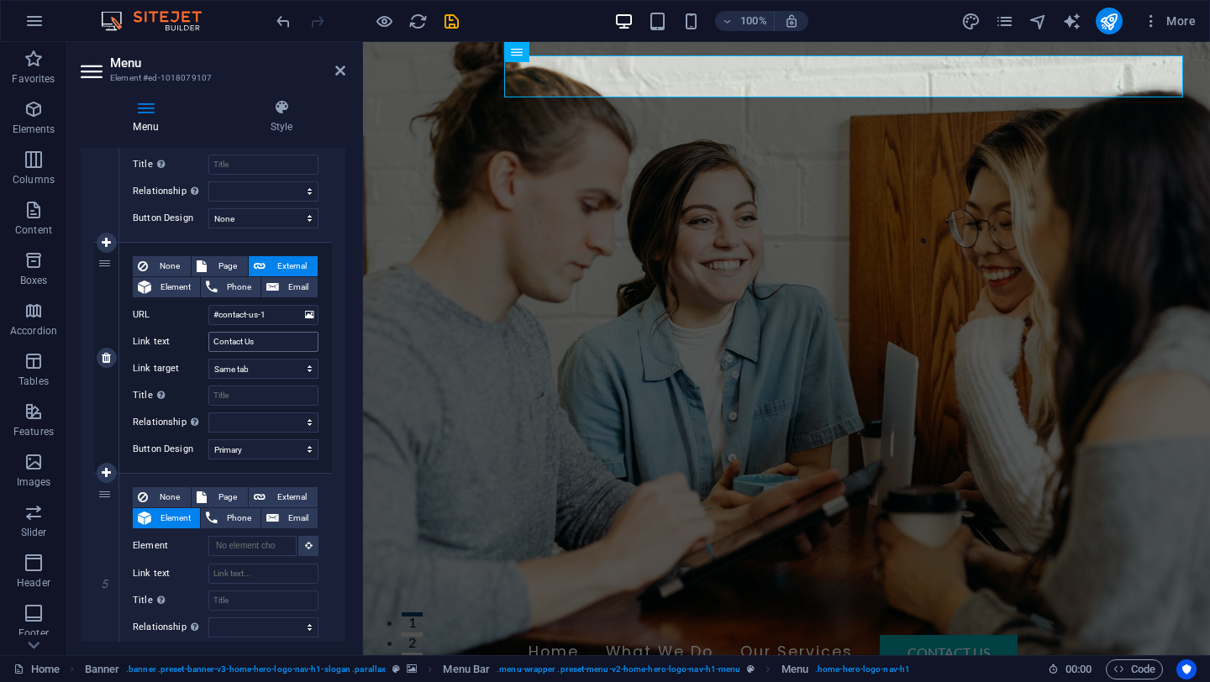
scroll to position [769, 0]
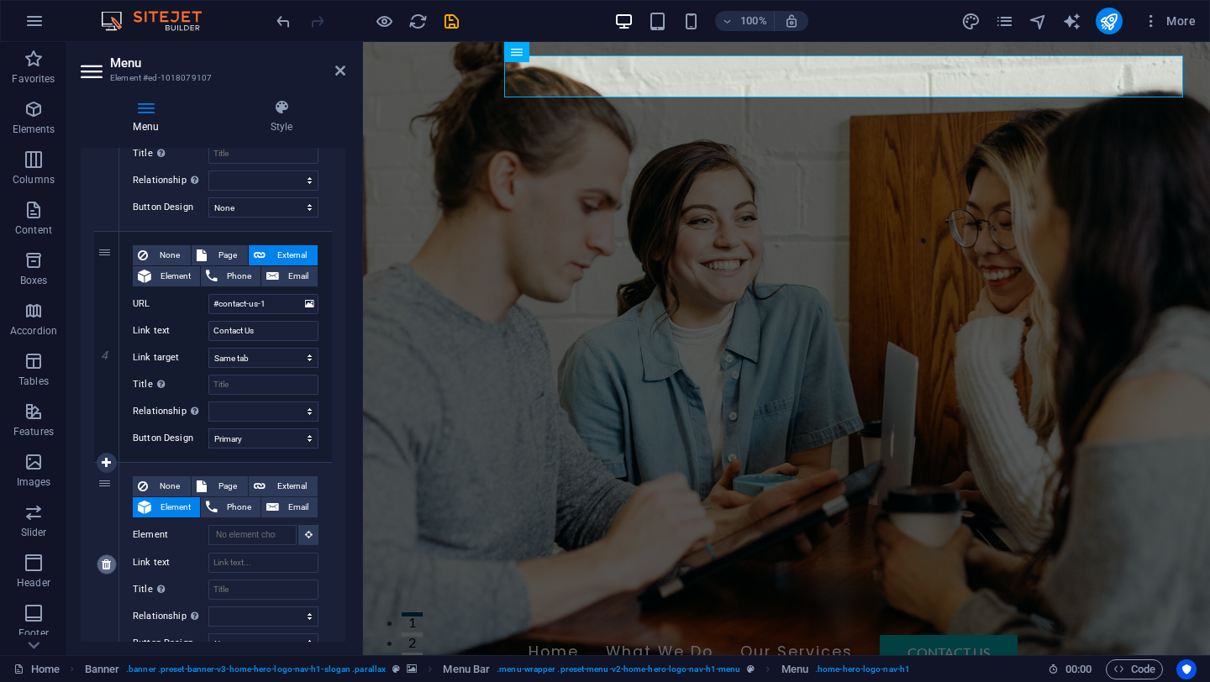
click at [110, 569] on icon at bounding box center [106, 565] width 9 height 12
select select
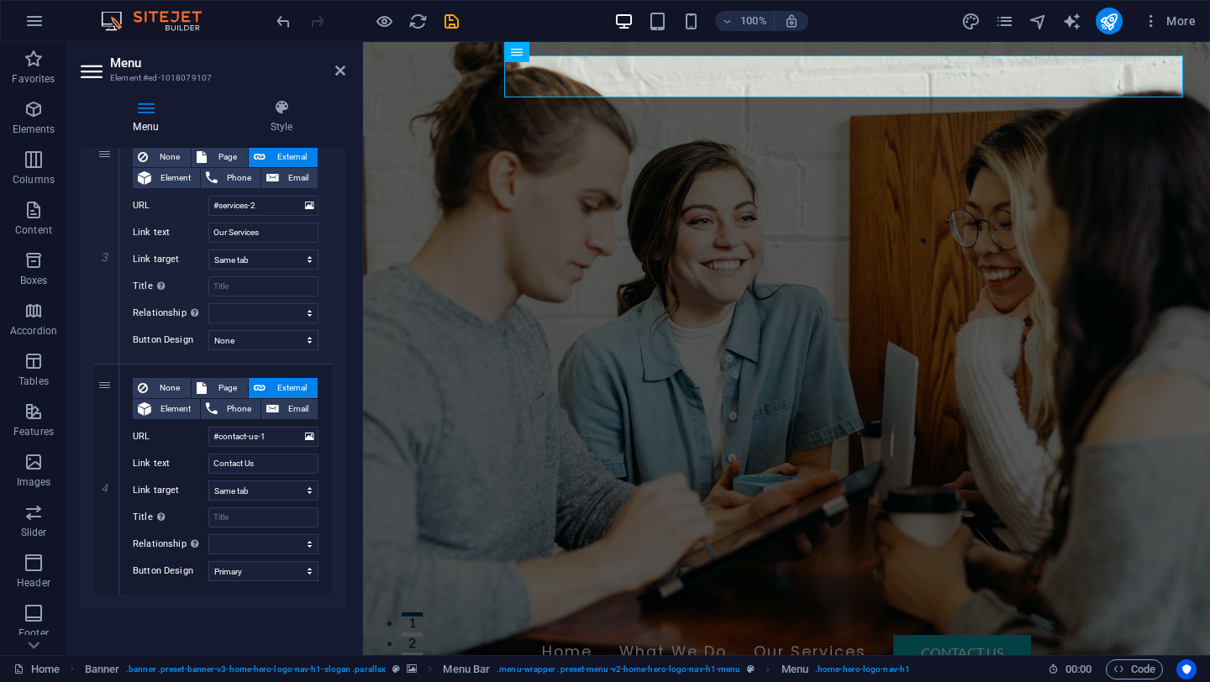
scroll to position [636, 0]
click at [269, 128] on h4 "Style" at bounding box center [282, 116] width 128 height 35
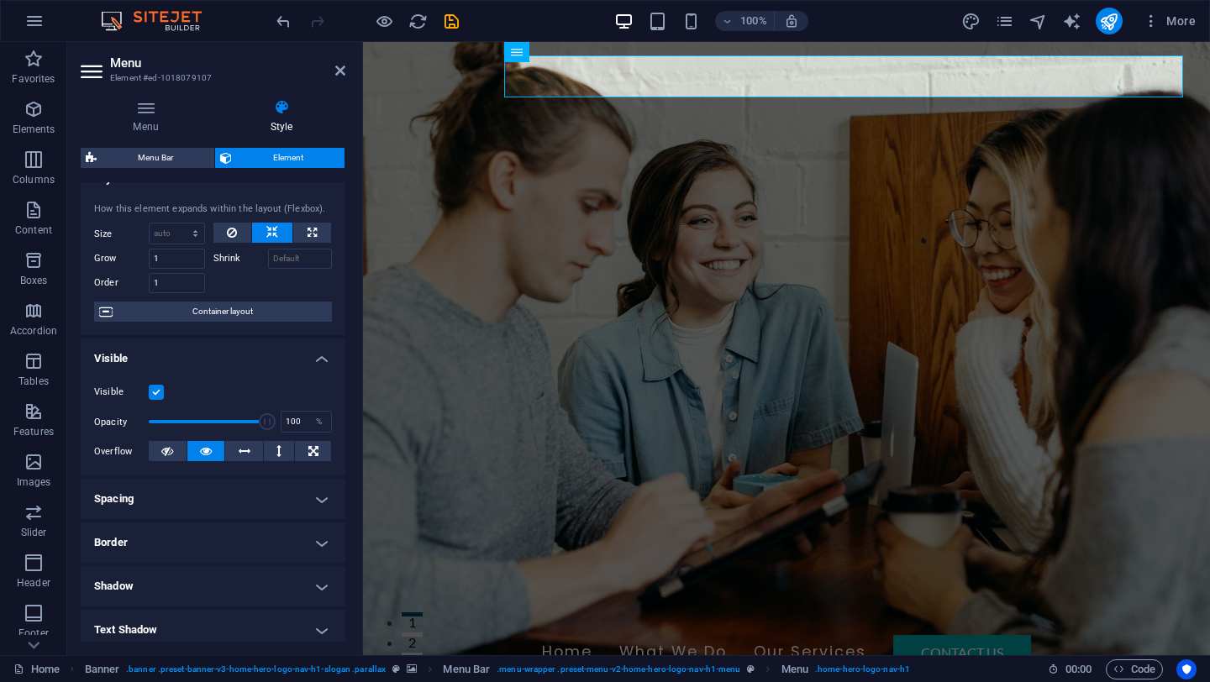
scroll to position [0, 0]
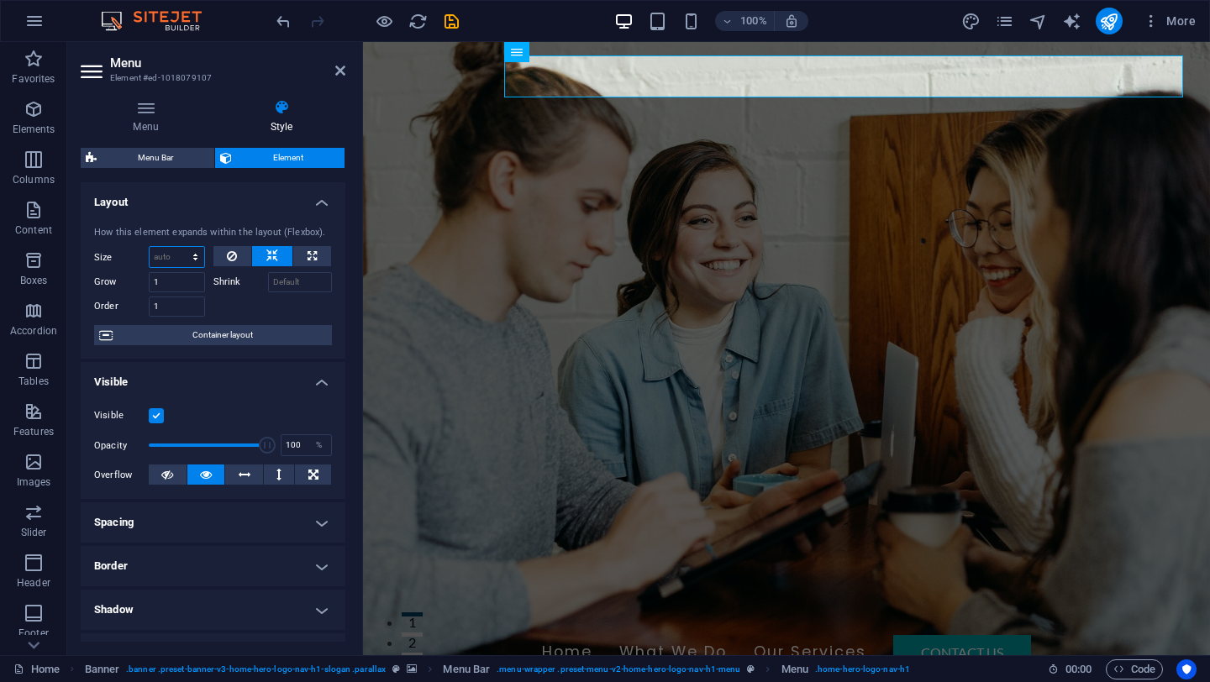
click at [170, 257] on select "Default auto px % 1/1 1/2 1/3 1/4 1/5 1/6 1/7 1/8 1/9 1/10" at bounding box center [177, 257] width 55 height 20
click at [257, 157] on span "Element" at bounding box center [288, 158] width 103 height 20
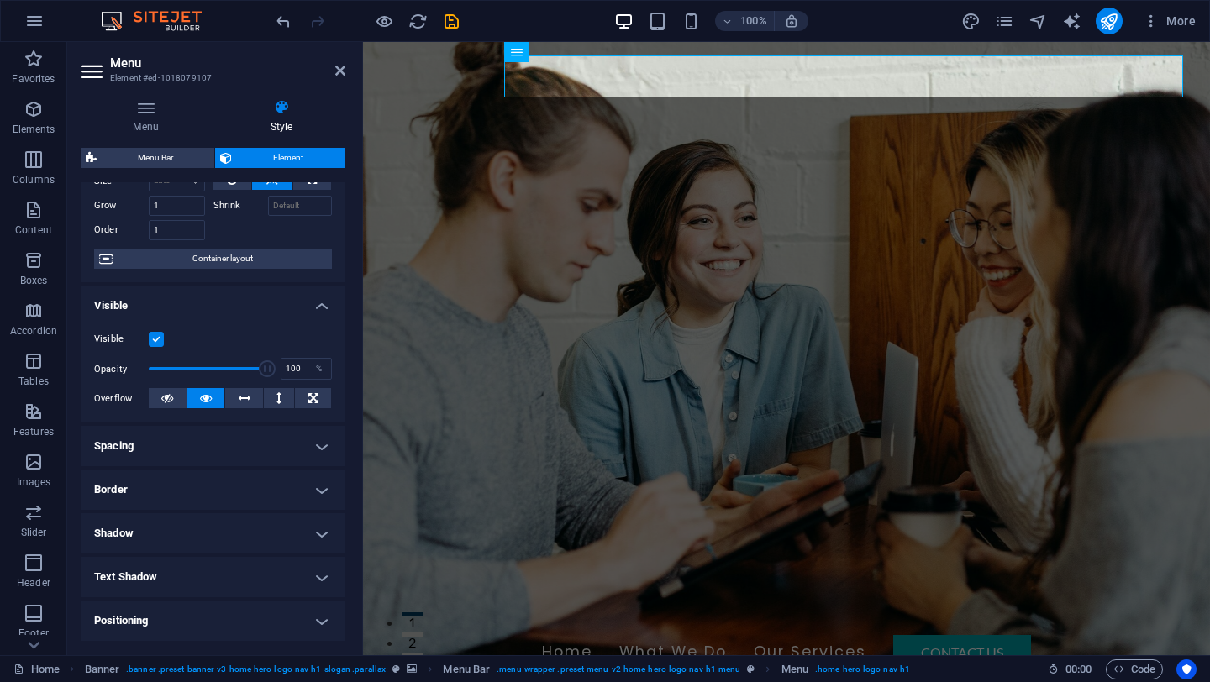
scroll to position [82, 0]
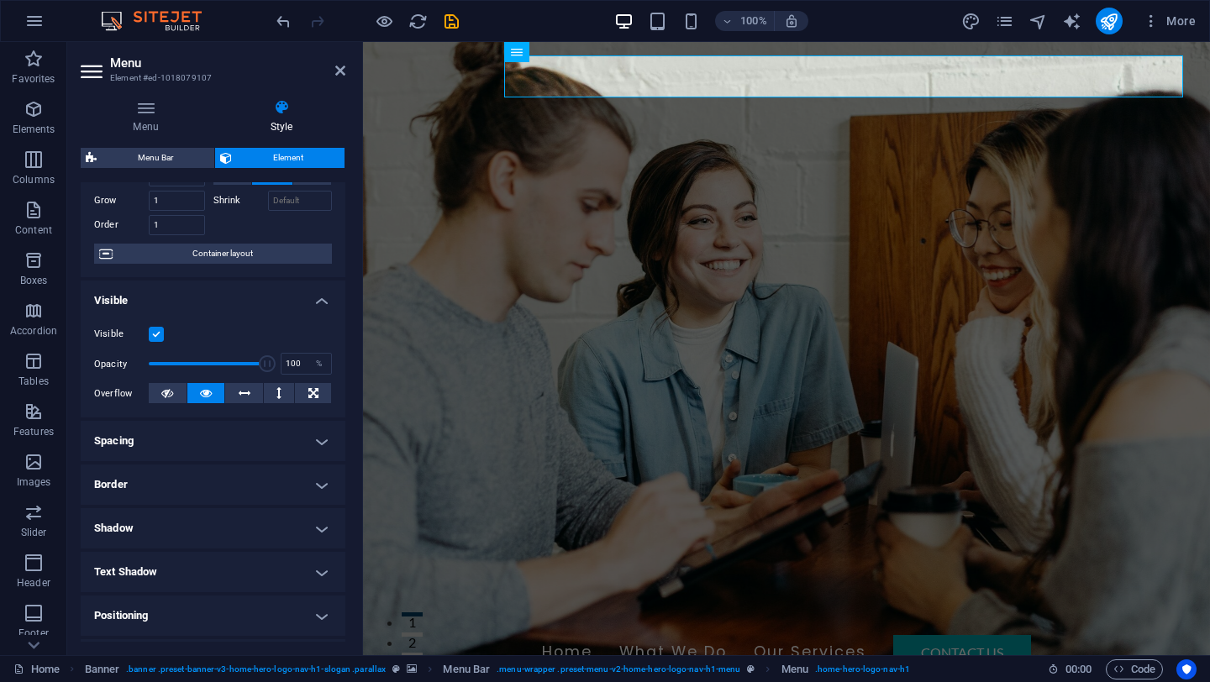
click at [163, 336] on label at bounding box center [156, 334] width 15 height 15
click at [0, 0] on input "Visible" at bounding box center [0, 0] width 0 height 0
click at [163, 336] on label at bounding box center [156, 334] width 15 height 15
click at [0, 0] on input "Visible" at bounding box center [0, 0] width 0 height 0
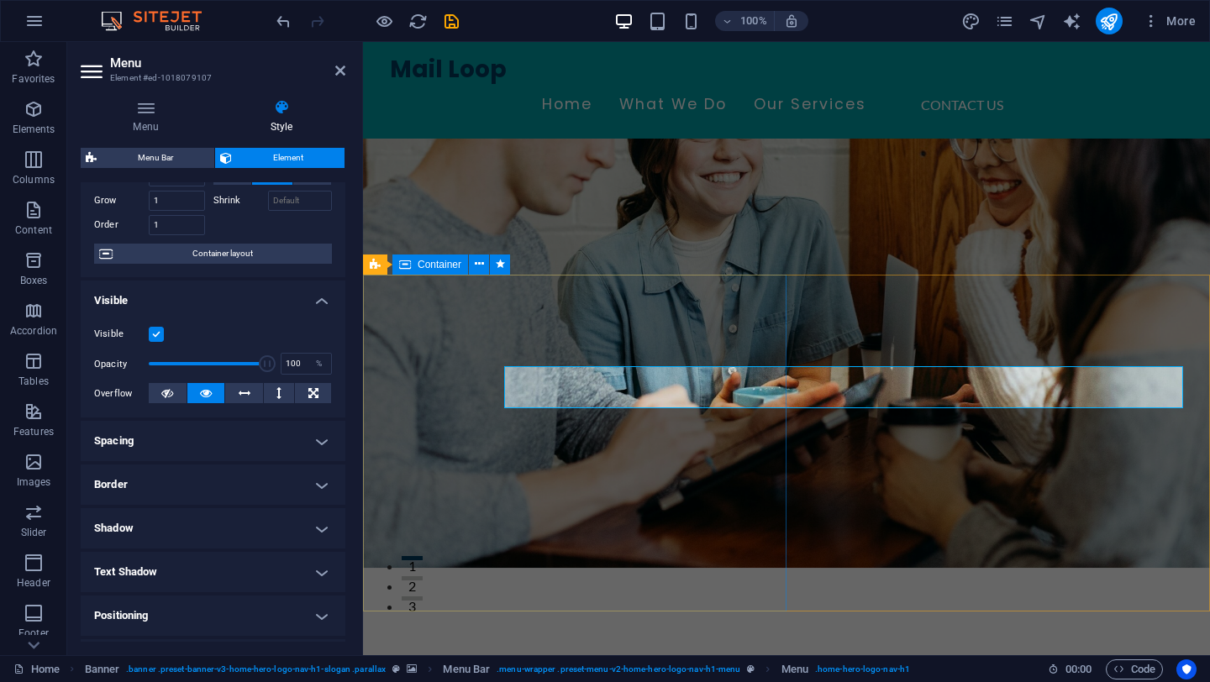
scroll to position [0, 0]
